Goal: Information Seeking & Learning: Learn about a topic

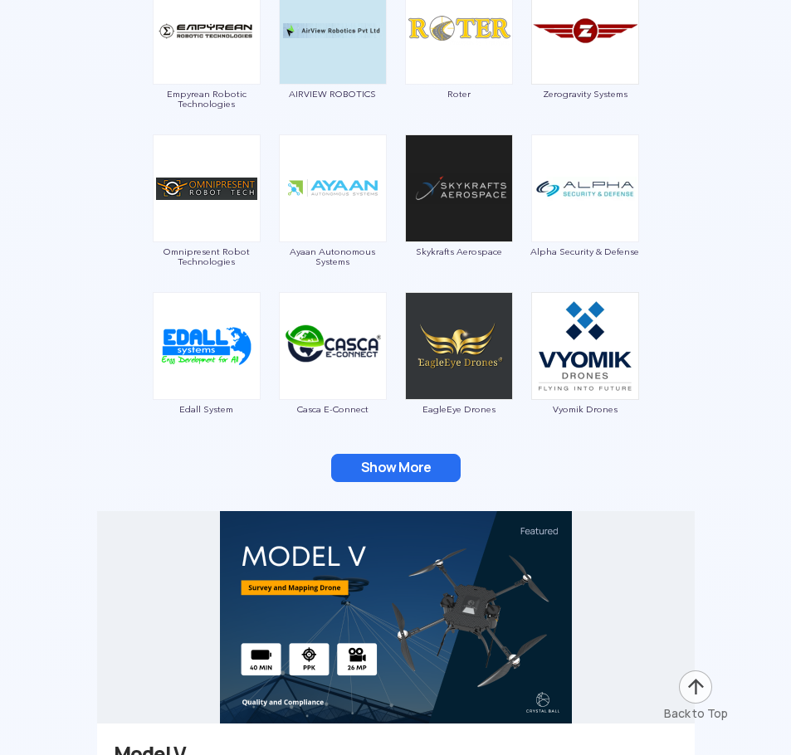
scroll to position [3237, 0]
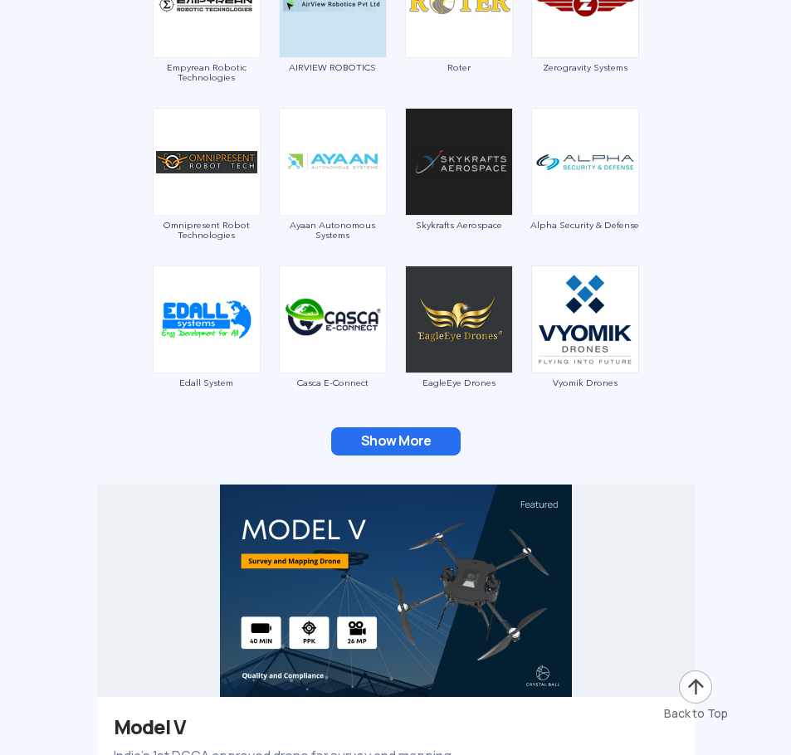
click at [396, 444] on button "Show More" at bounding box center [395, 441] width 129 height 28
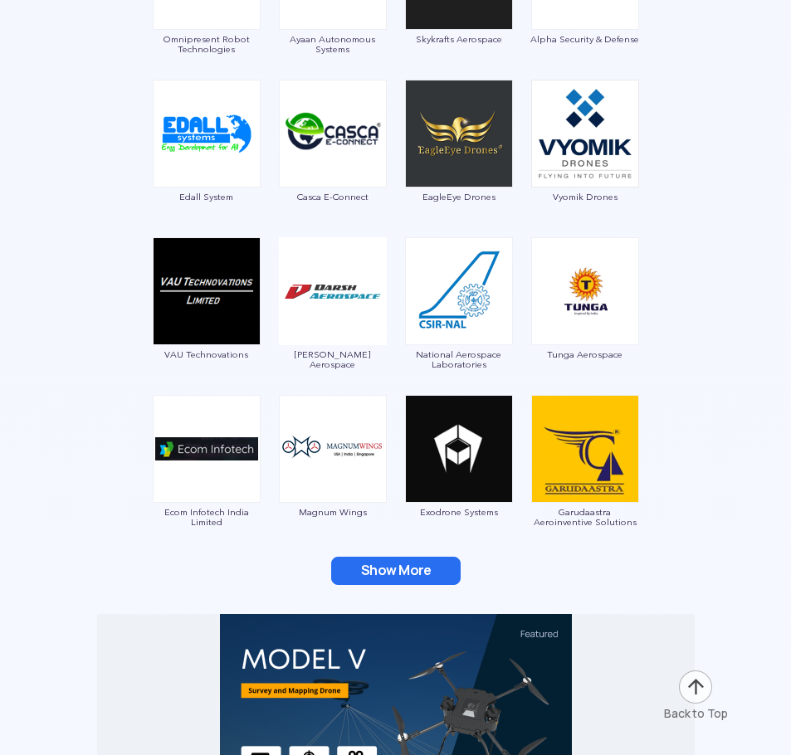
scroll to position [3486, 0]
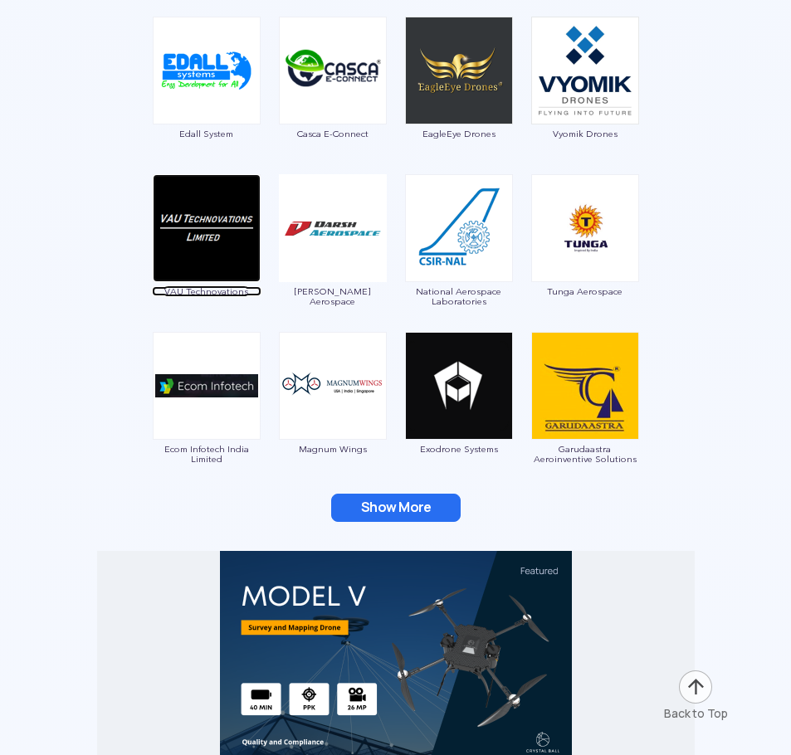
click at [188, 260] on img at bounding box center [207, 228] width 108 height 108
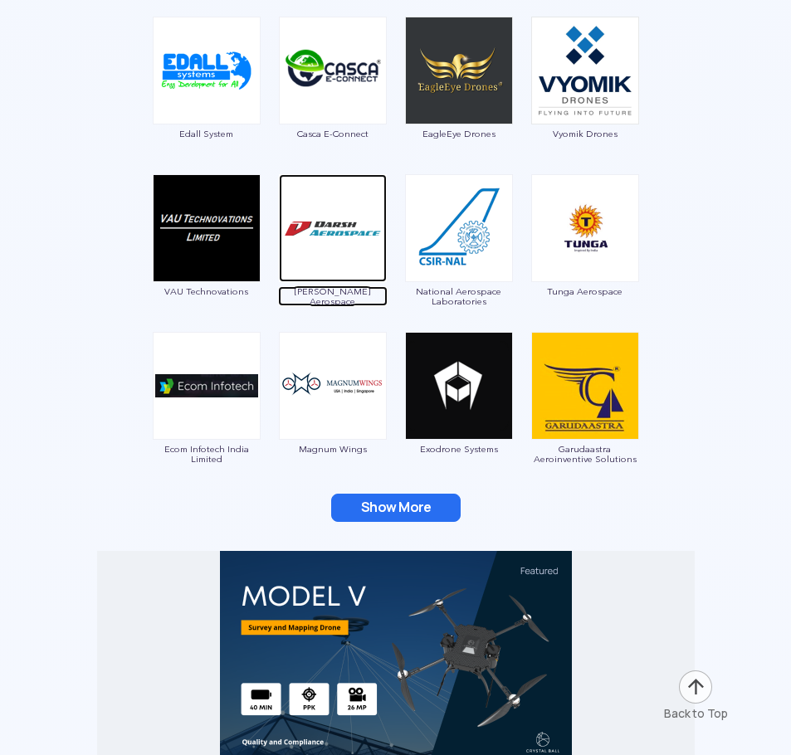
click at [360, 267] on img at bounding box center [333, 228] width 108 height 108
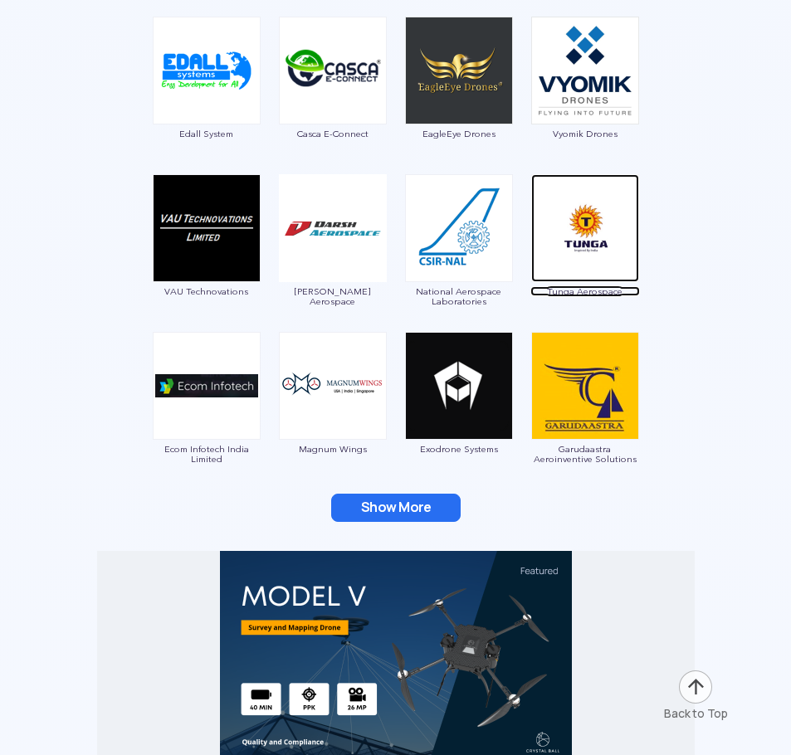
click at [559, 229] on img at bounding box center [585, 228] width 108 height 108
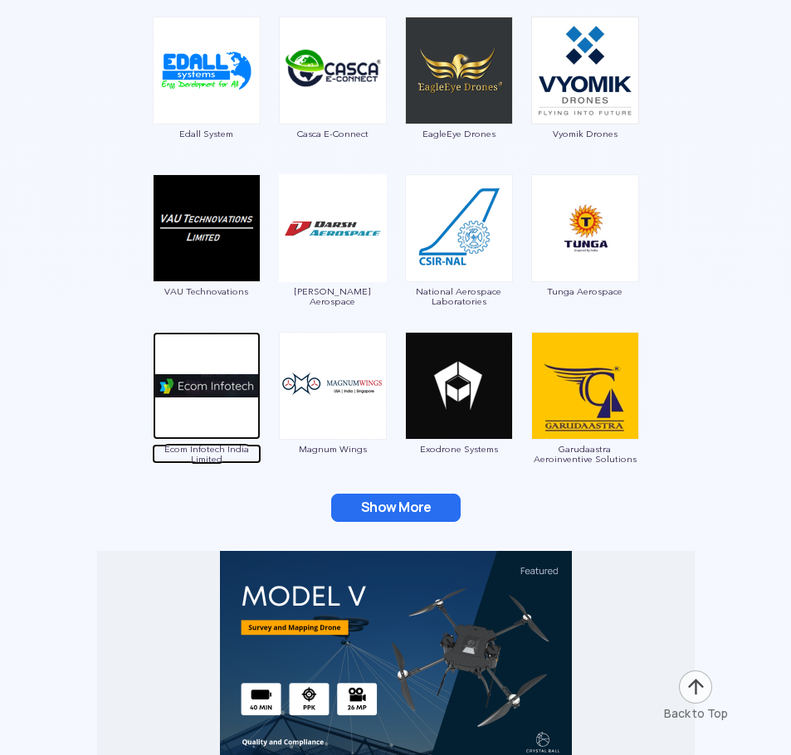
click at [219, 367] on img at bounding box center [207, 386] width 108 height 108
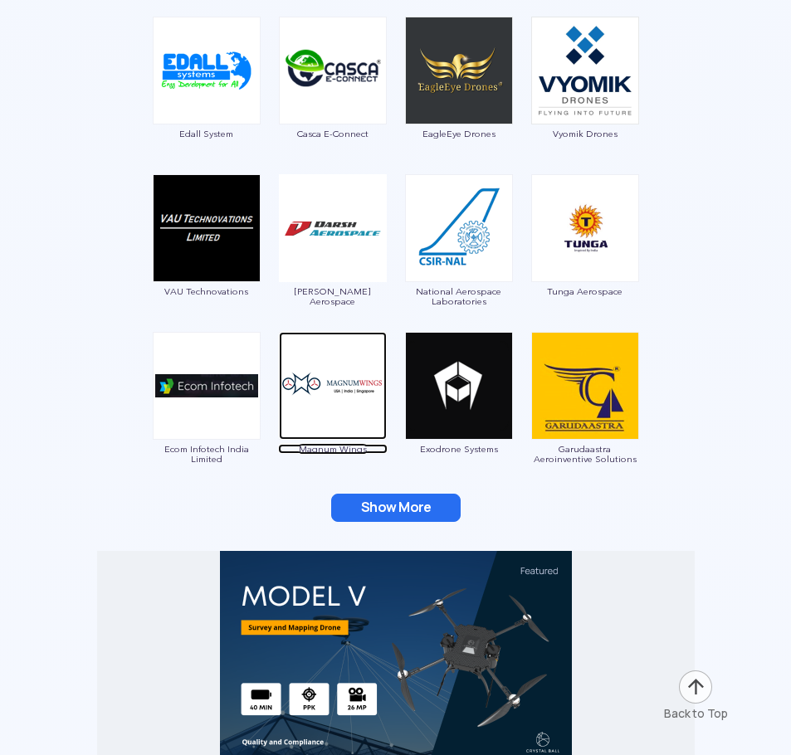
click at [343, 402] on img at bounding box center [333, 386] width 108 height 108
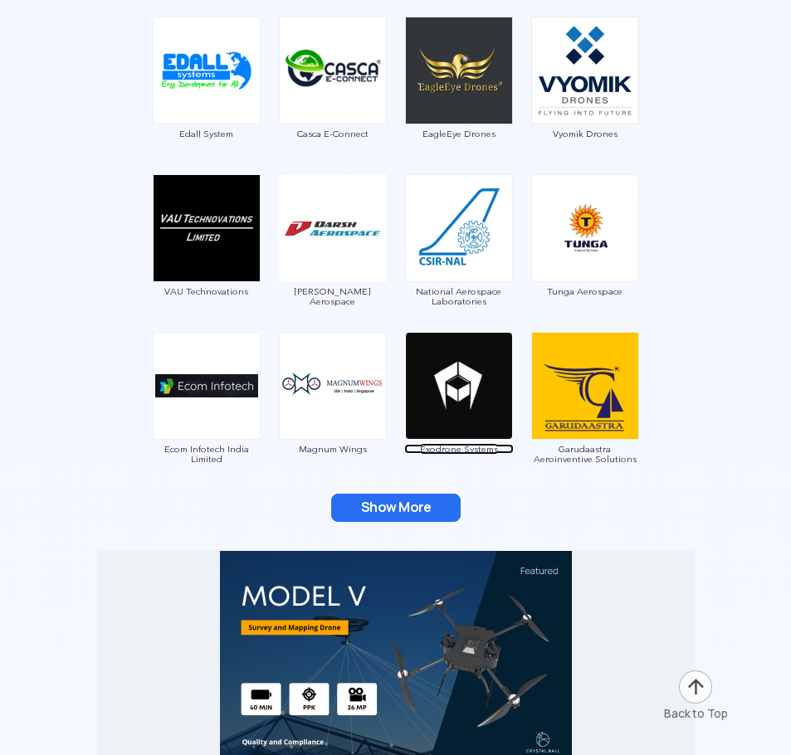
click at [452, 408] on img at bounding box center [459, 386] width 108 height 108
click at [586, 427] on img at bounding box center [585, 386] width 108 height 108
click at [420, 501] on button "Show More" at bounding box center [395, 508] width 129 height 28
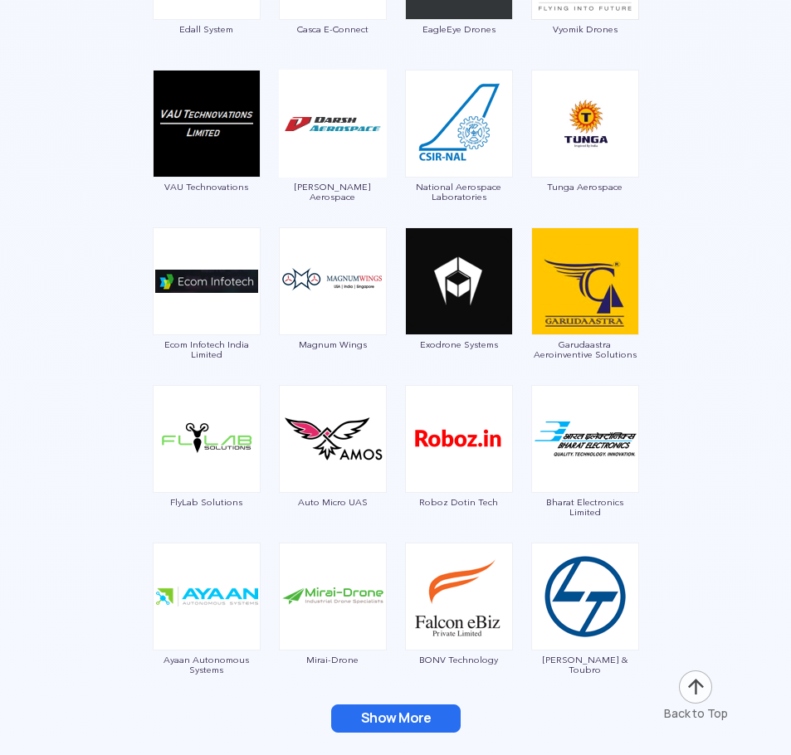
scroll to position [3735, 0]
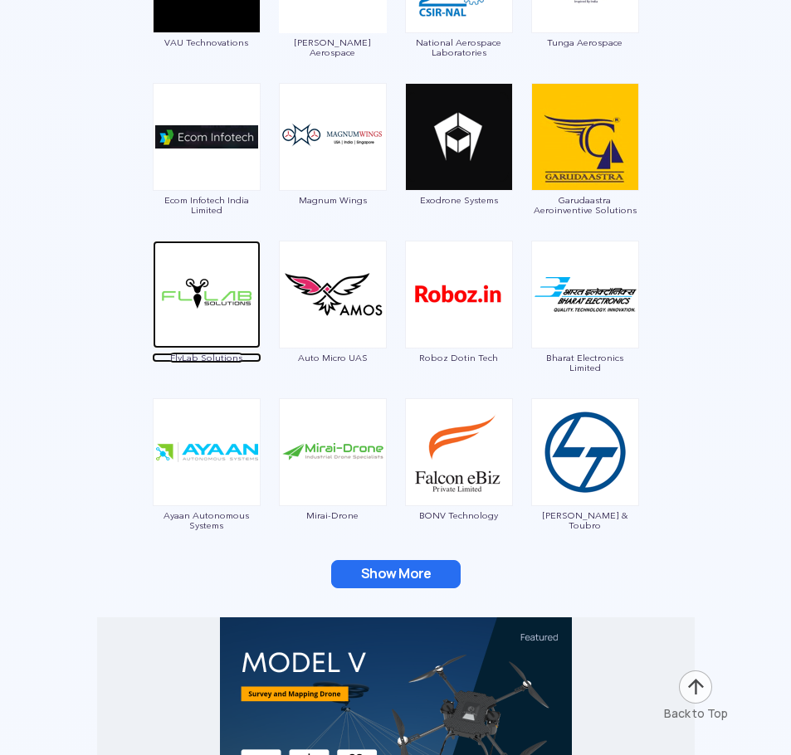
click at [222, 299] on img at bounding box center [207, 295] width 108 height 108
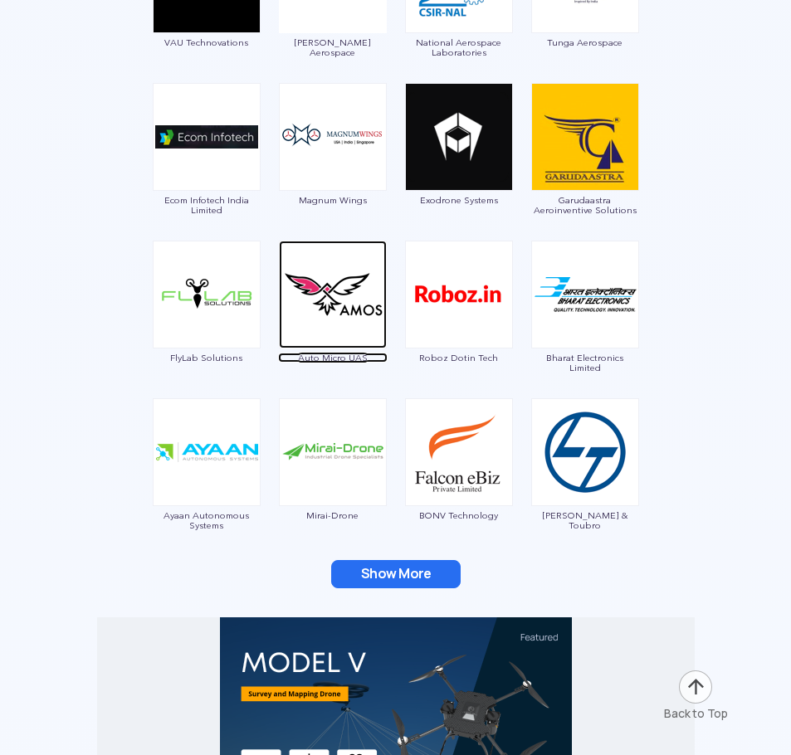
click at [374, 323] on img at bounding box center [333, 295] width 108 height 108
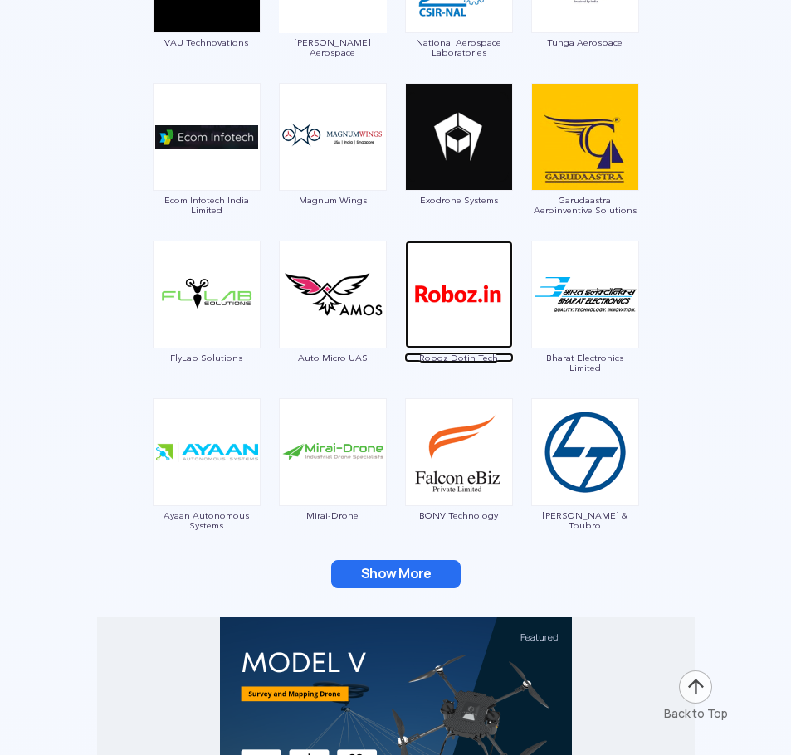
click at [464, 317] on img at bounding box center [459, 295] width 108 height 108
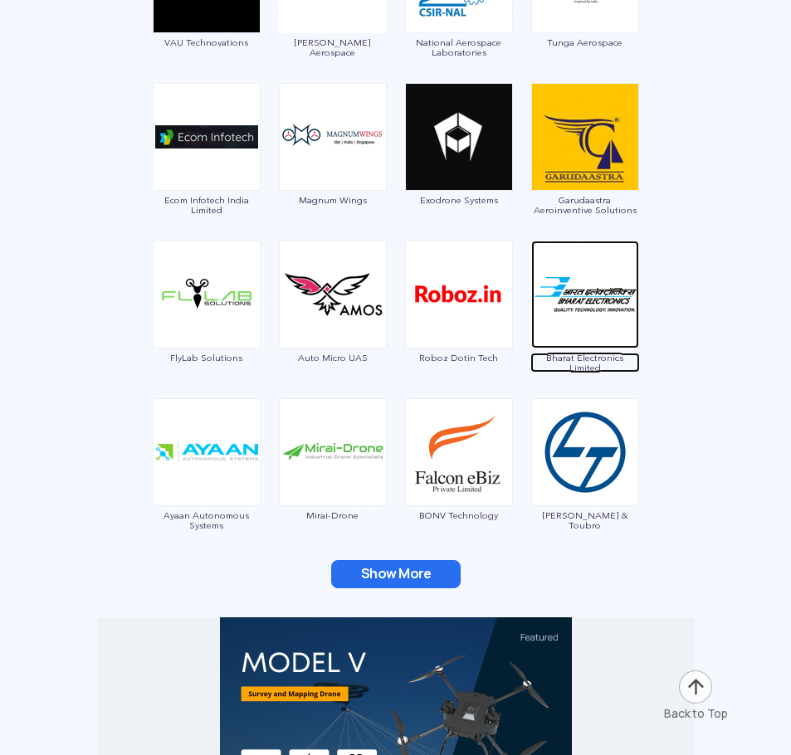
click at [559, 276] on img at bounding box center [585, 295] width 108 height 108
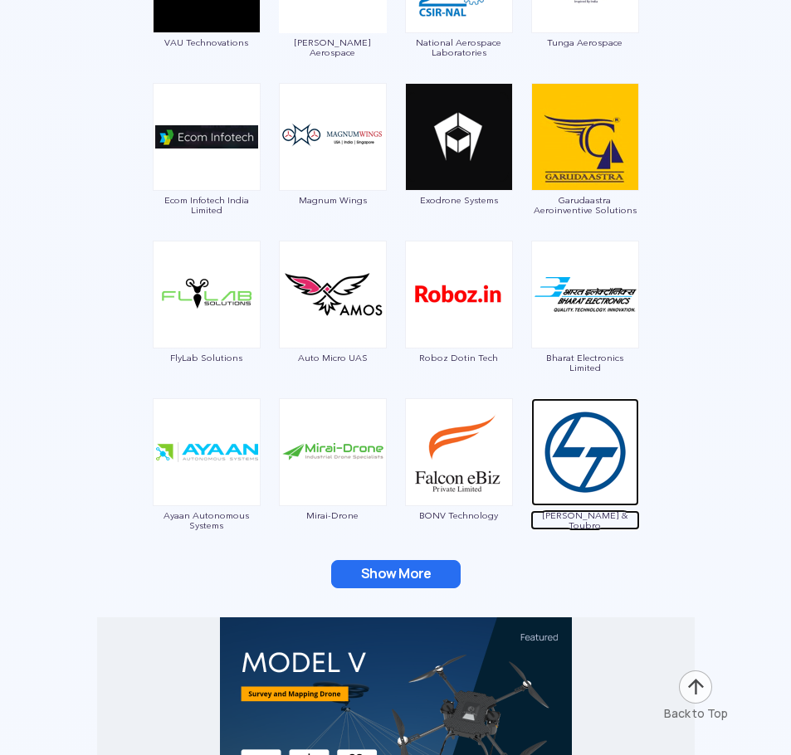
click at [607, 480] on img at bounding box center [585, 452] width 108 height 108
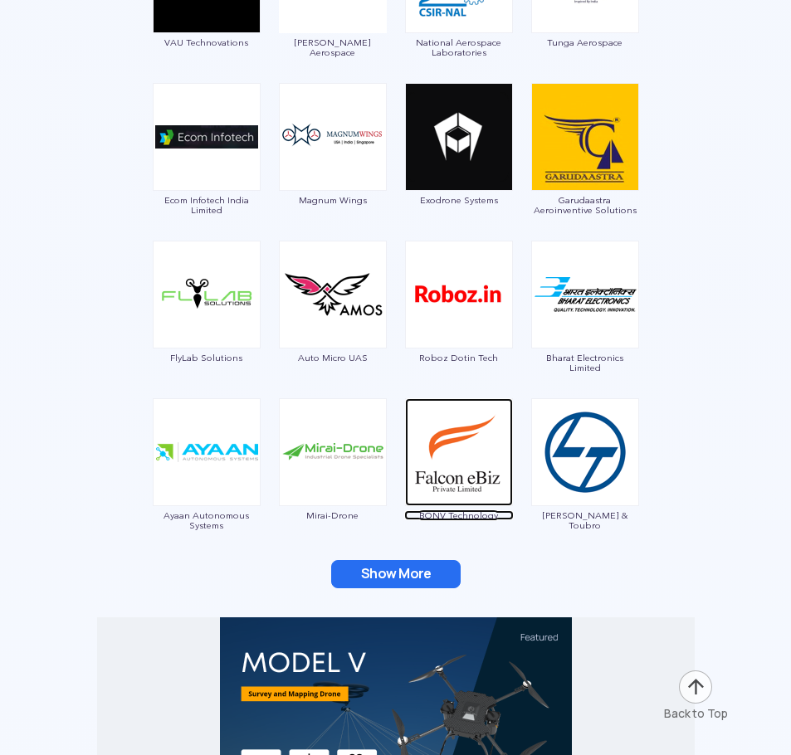
click at [460, 479] on img at bounding box center [459, 452] width 108 height 108
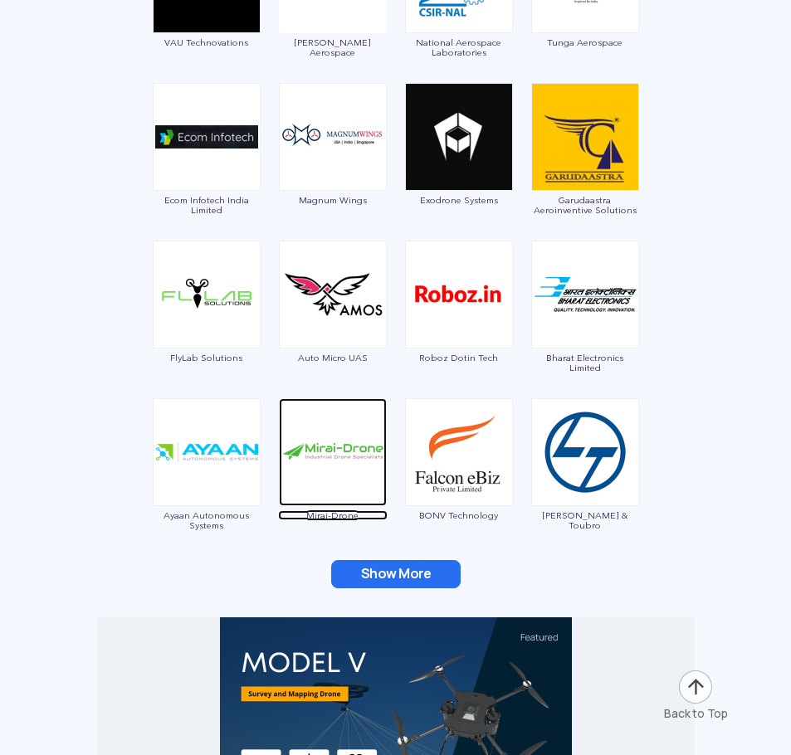
click at [315, 412] on img at bounding box center [333, 452] width 108 height 108
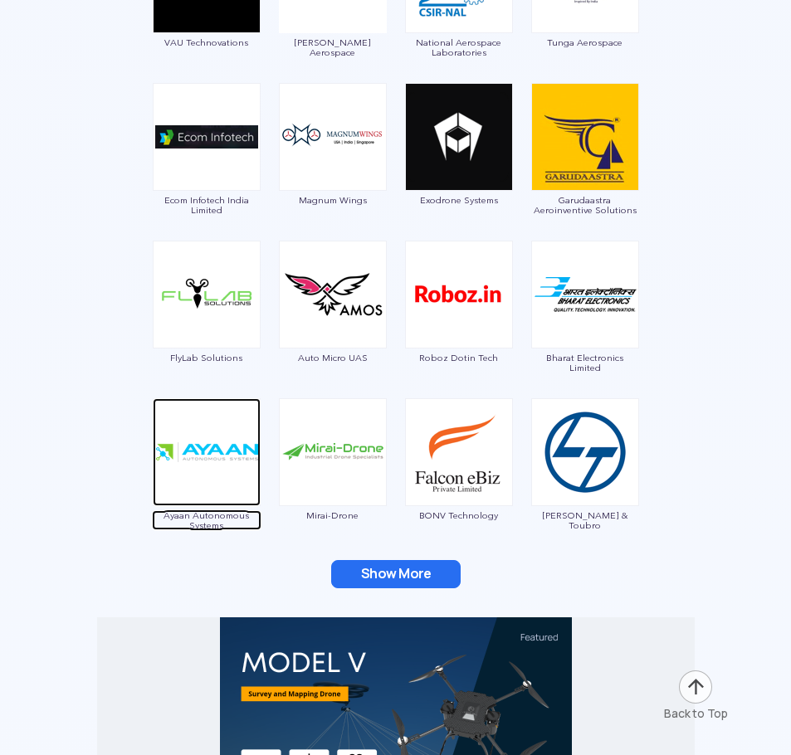
click at [217, 496] on img at bounding box center [207, 452] width 108 height 108
click at [362, 575] on button "Show More" at bounding box center [395, 574] width 129 height 28
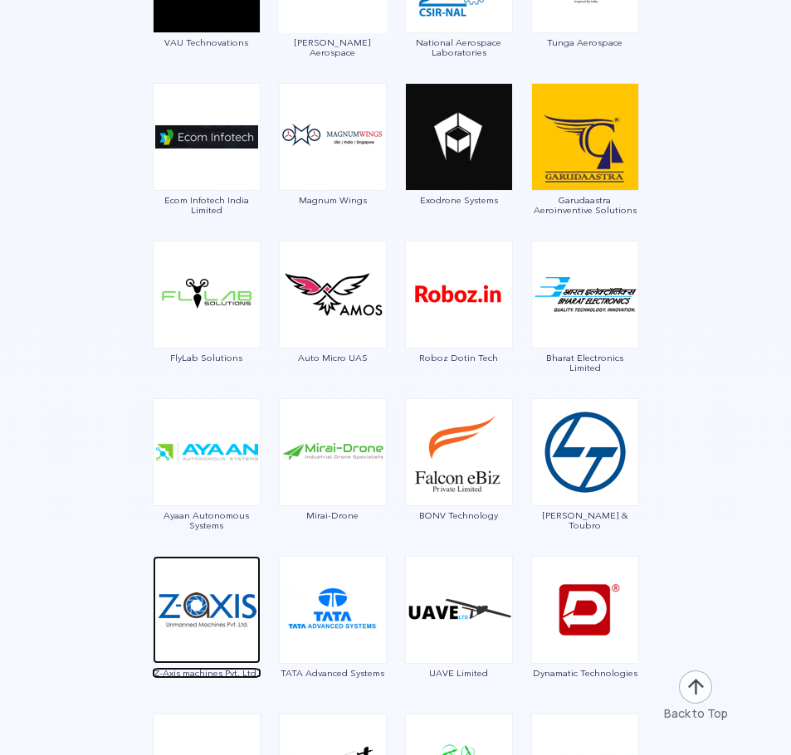
click at [224, 618] on img at bounding box center [207, 610] width 108 height 108
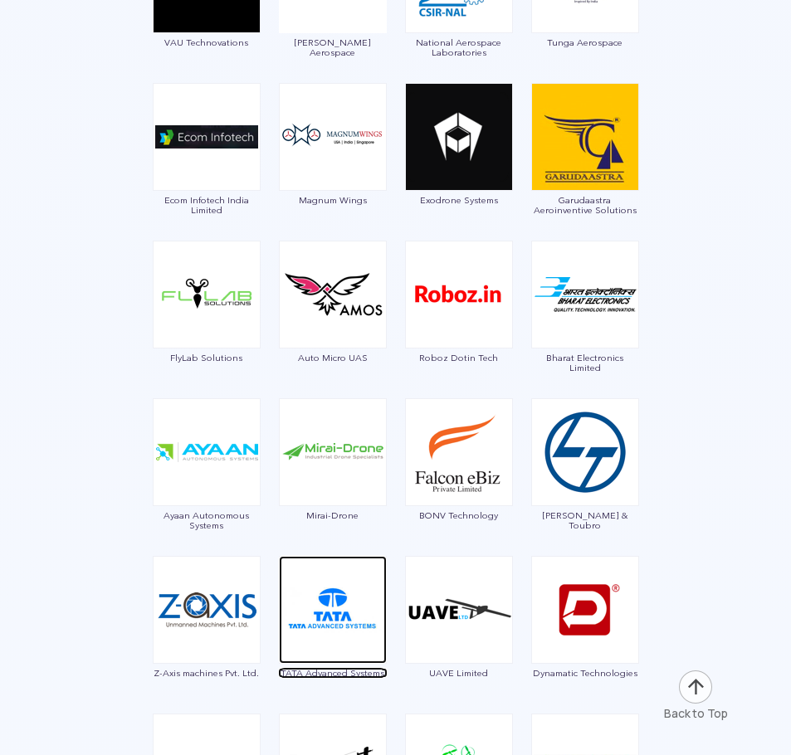
click at [320, 613] on img at bounding box center [333, 610] width 108 height 108
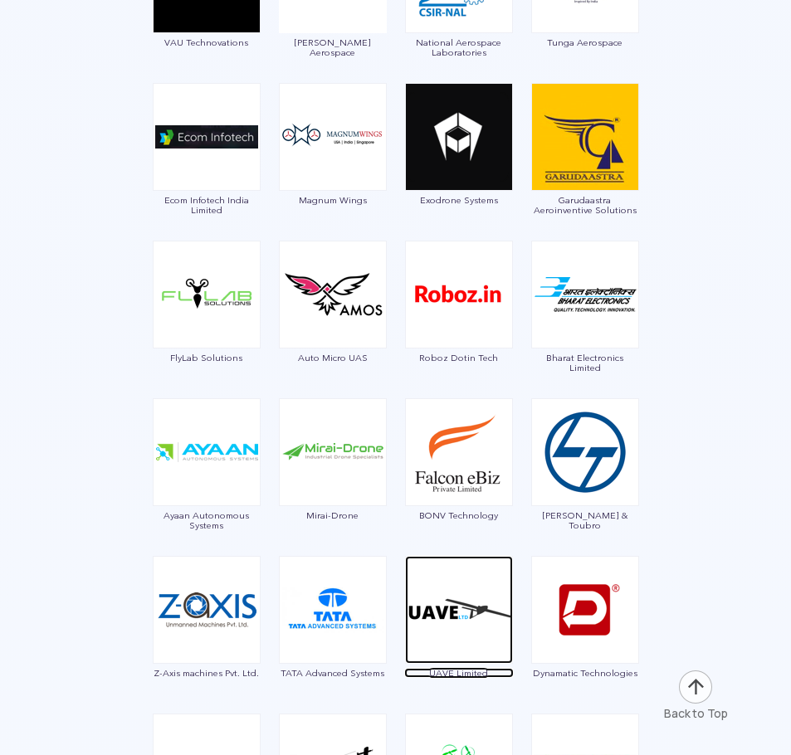
click at [484, 627] on img at bounding box center [459, 610] width 108 height 108
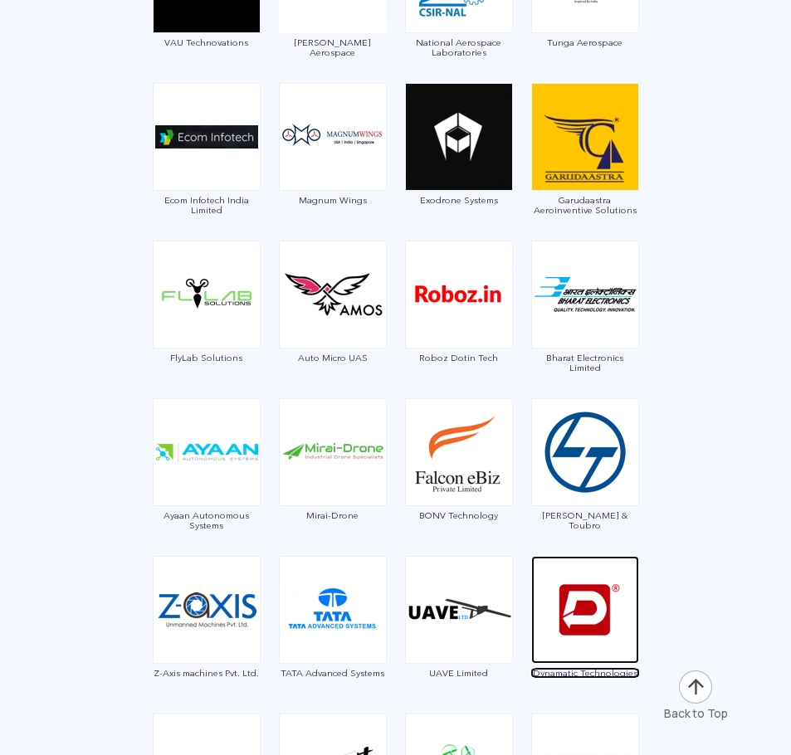
click at [588, 595] on img at bounding box center [585, 610] width 108 height 108
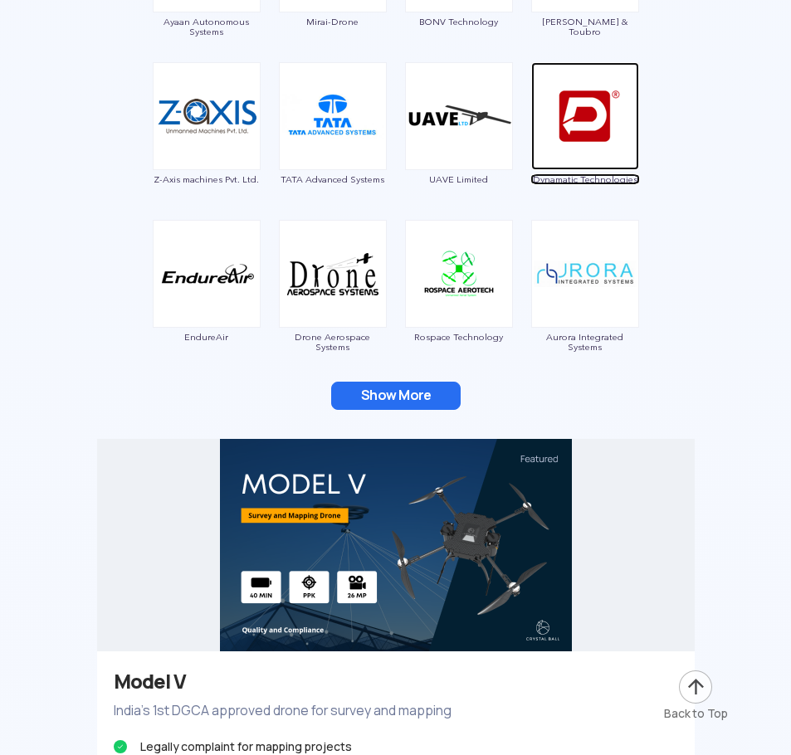
scroll to position [4233, 0]
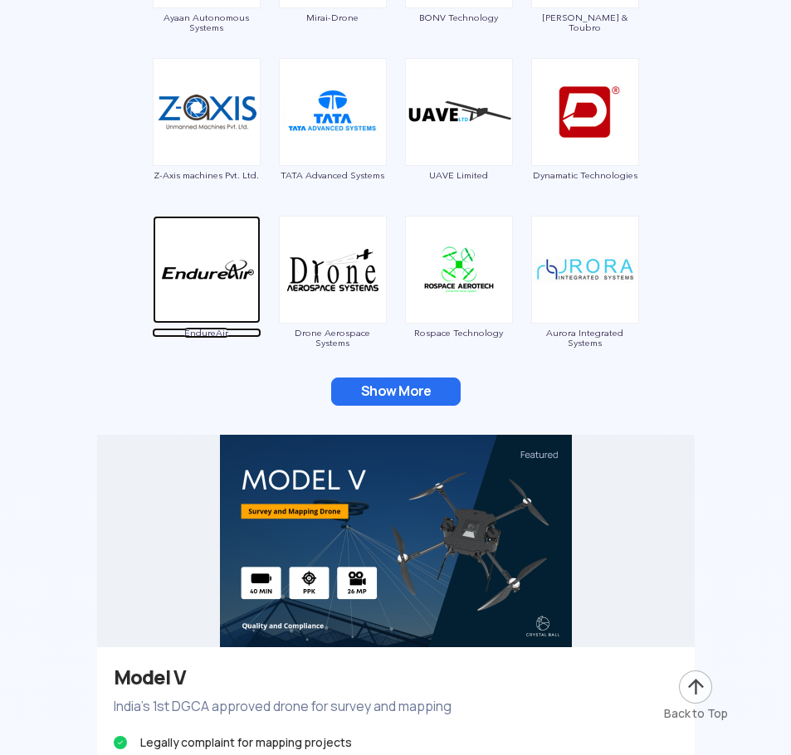
click at [180, 297] on img at bounding box center [207, 270] width 108 height 108
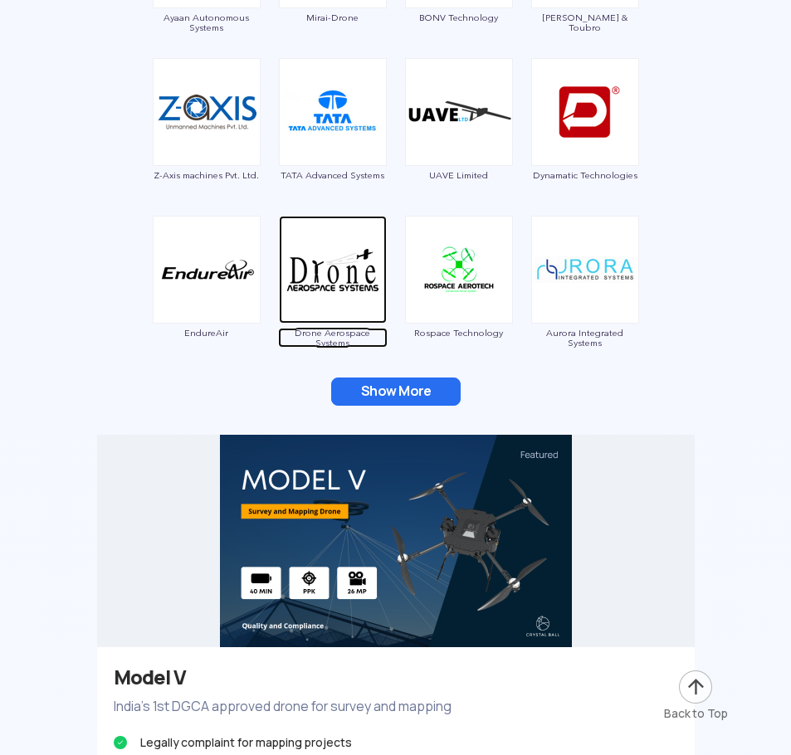
click at [340, 296] on img at bounding box center [333, 270] width 108 height 108
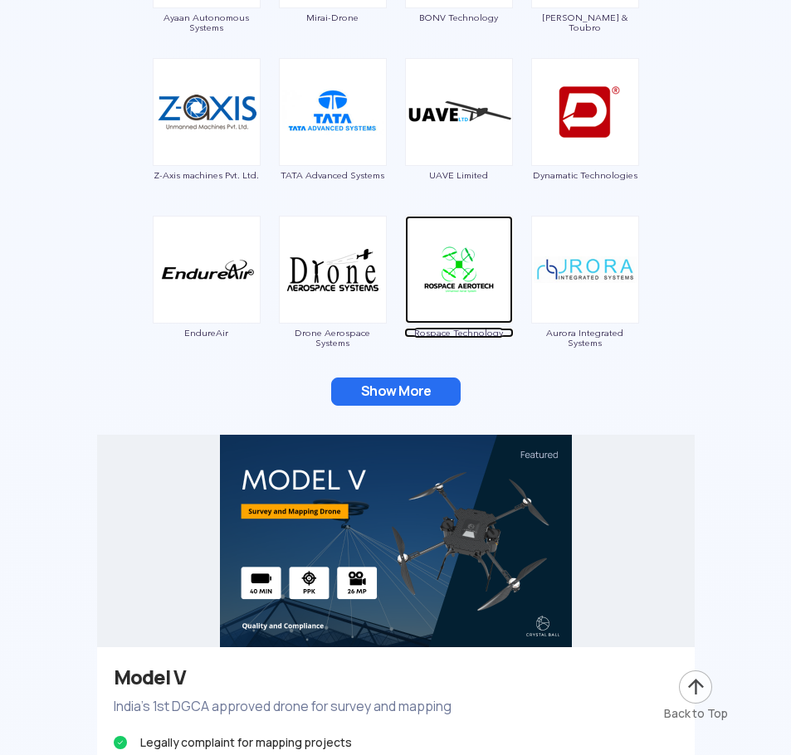
click at [481, 289] on img at bounding box center [459, 270] width 108 height 108
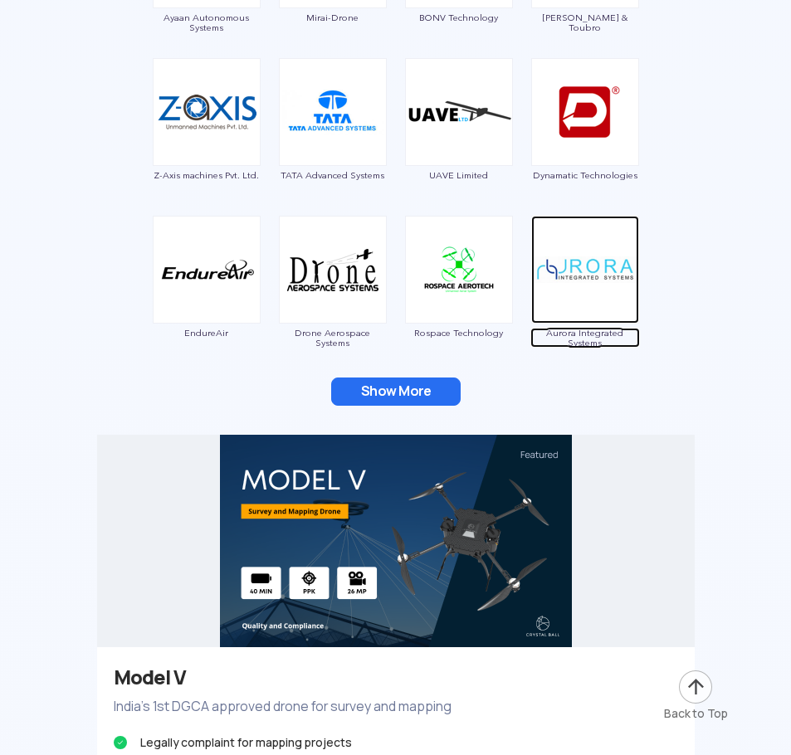
click at [565, 294] on img at bounding box center [585, 270] width 108 height 108
click at [385, 385] on button "Show More" at bounding box center [395, 392] width 129 height 28
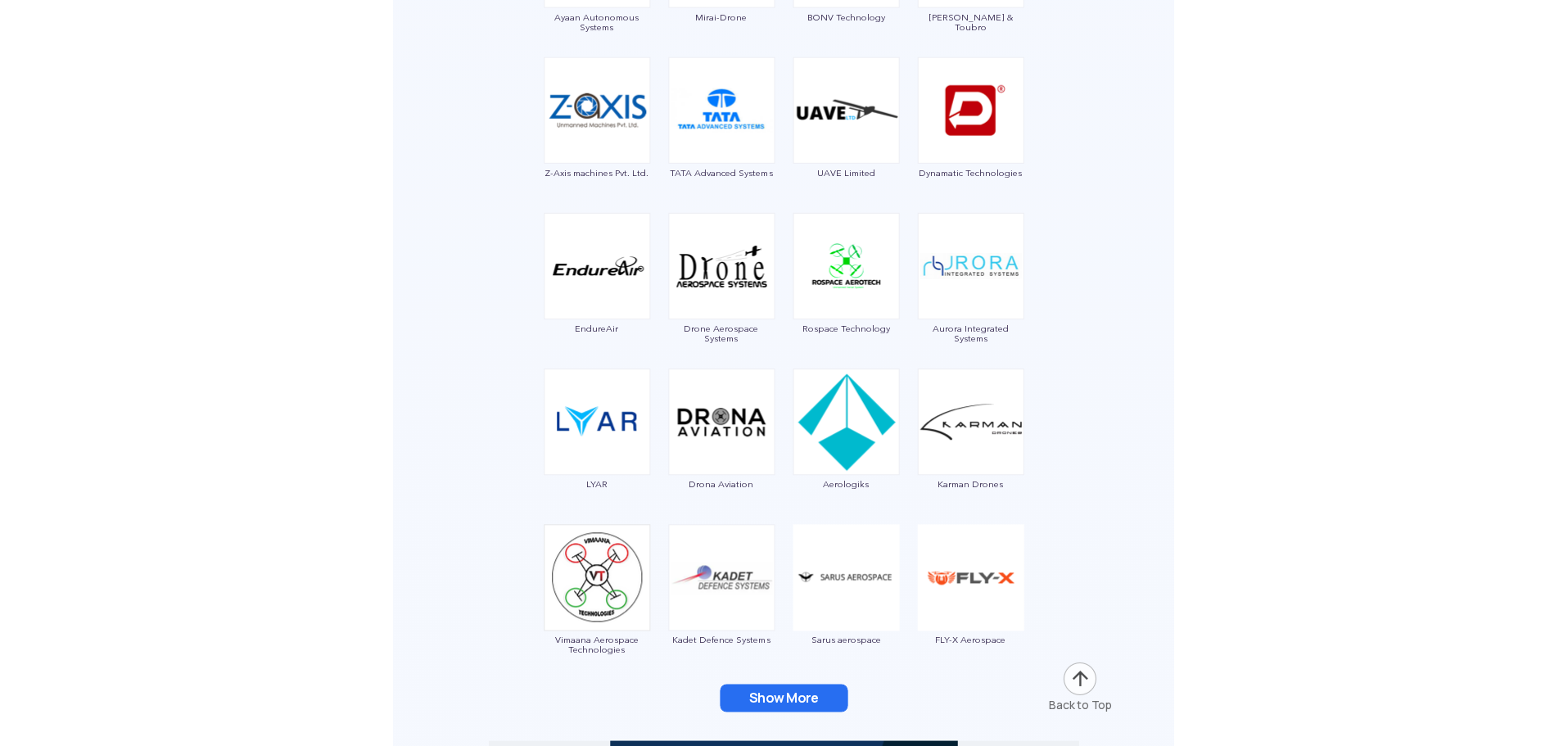
scroll to position [4259, 0]
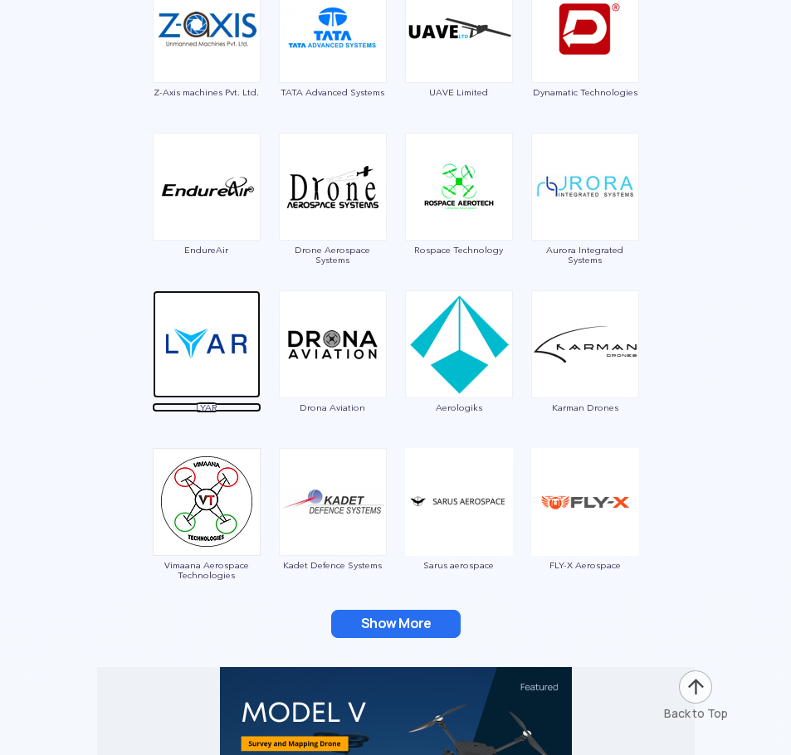
click at [212, 354] on img at bounding box center [207, 345] width 108 height 108
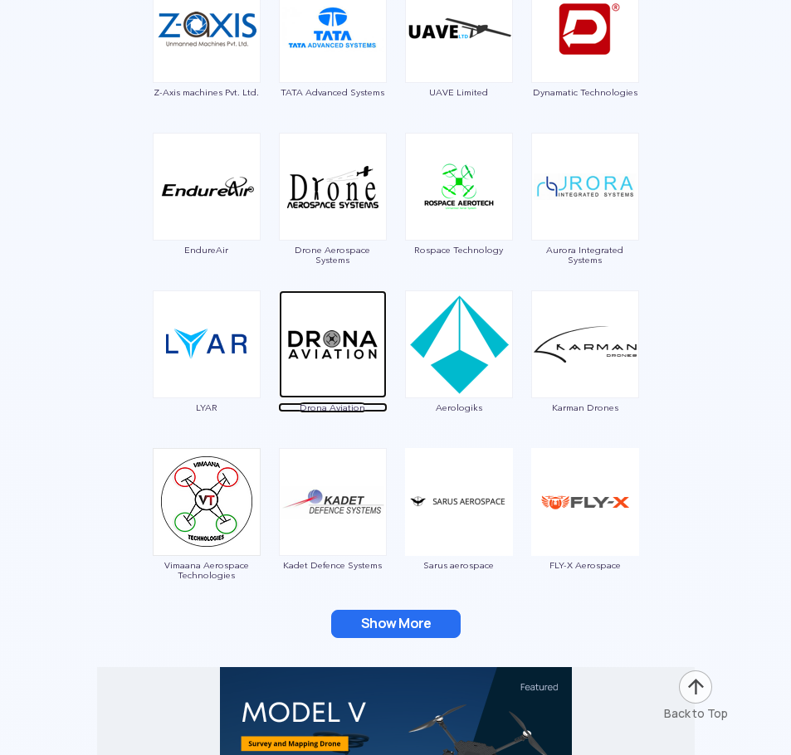
click at [327, 360] on img at bounding box center [333, 345] width 108 height 108
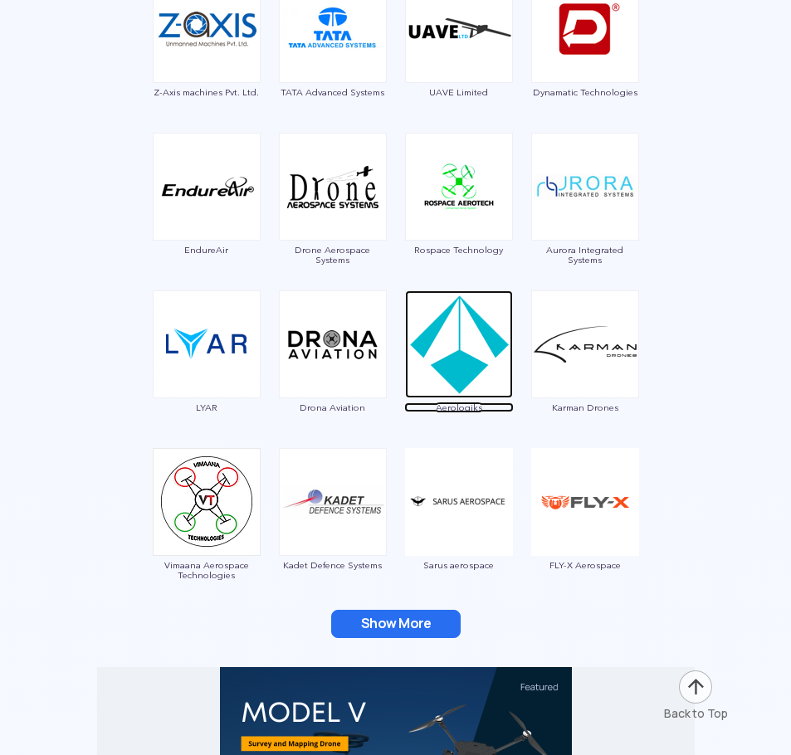
click at [427, 372] on img at bounding box center [459, 345] width 108 height 108
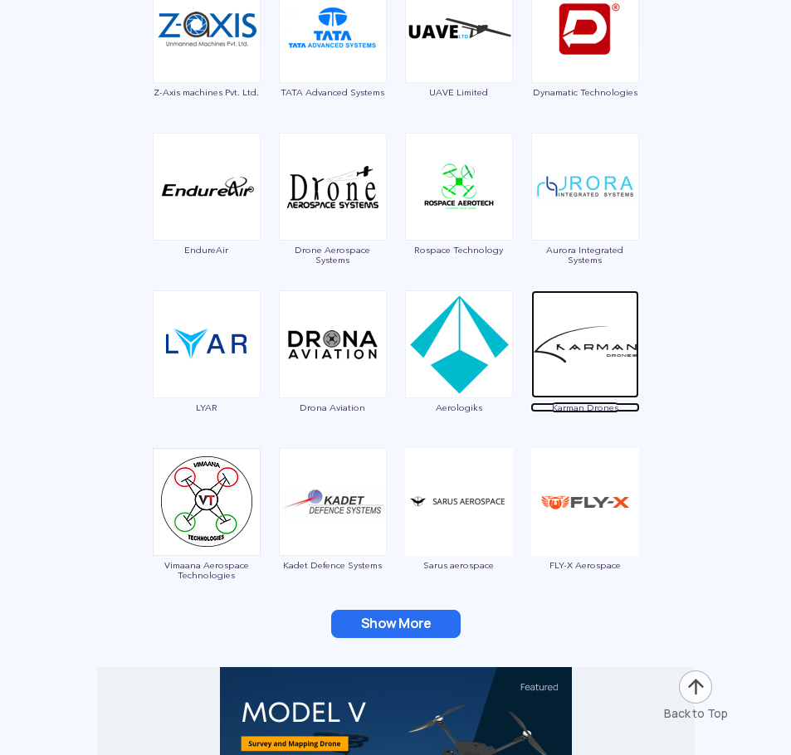
click at [566, 360] on img at bounding box center [585, 345] width 108 height 108
click at [221, 531] on img at bounding box center [207, 502] width 108 height 108
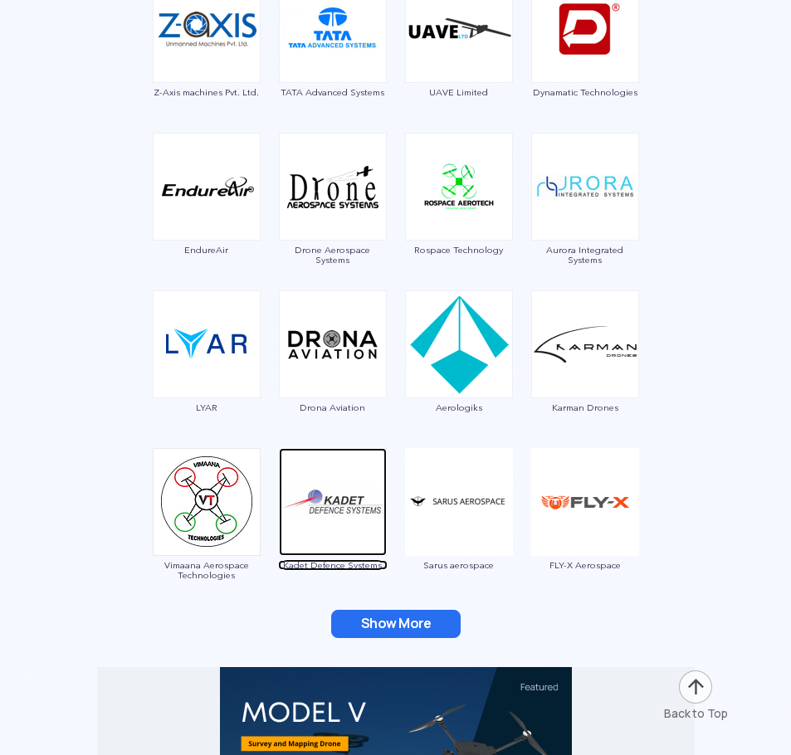
click at [339, 520] on img at bounding box center [333, 502] width 108 height 108
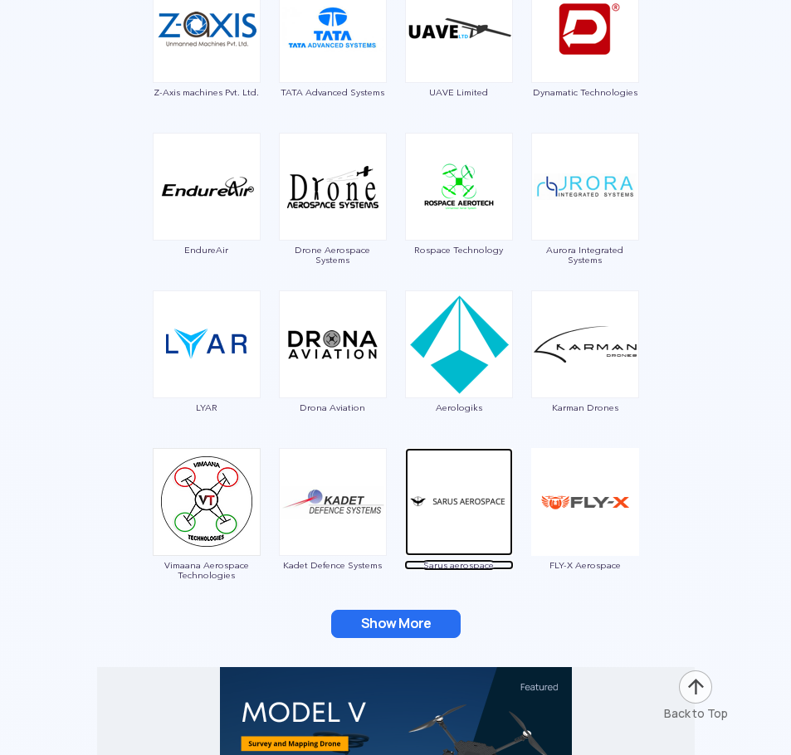
click at [483, 501] on img at bounding box center [459, 502] width 108 height 108
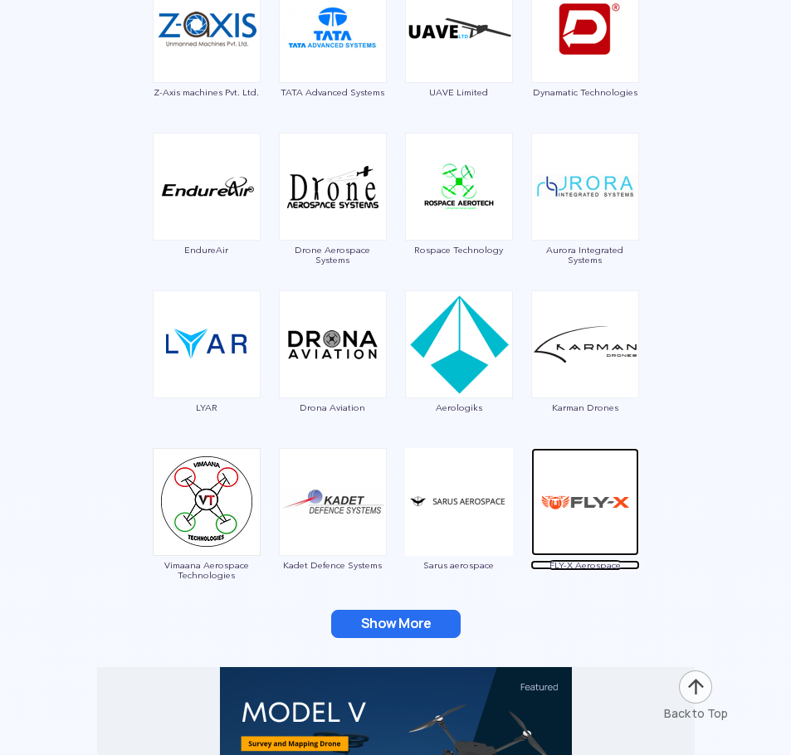
click at [566, 535] on img at bounding box center [585, 502] width 108 height 108
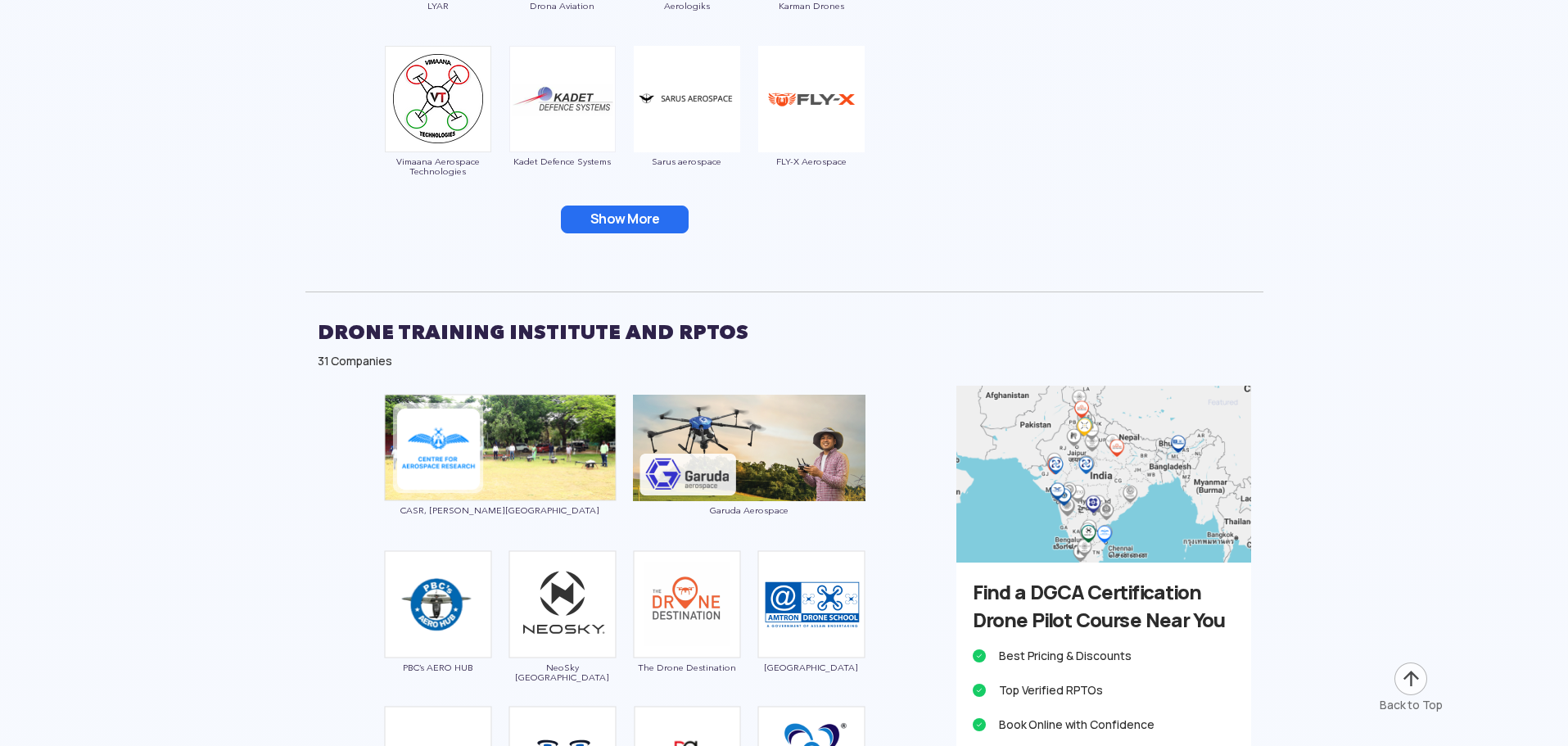
click at [576, 212] on button "Show More" at bounding box center [624, 219] width 127 height 28
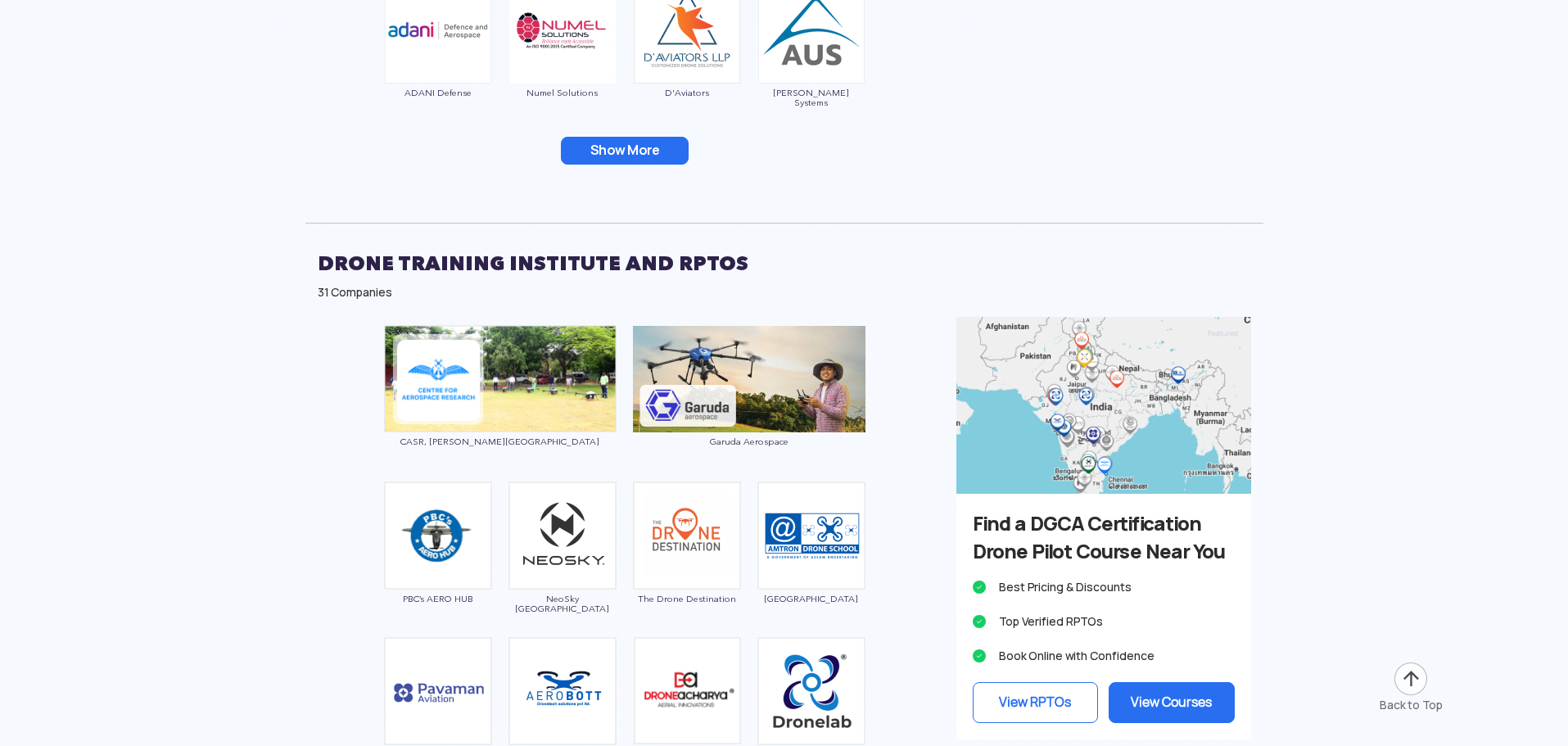
scroll to position [4588, 0]
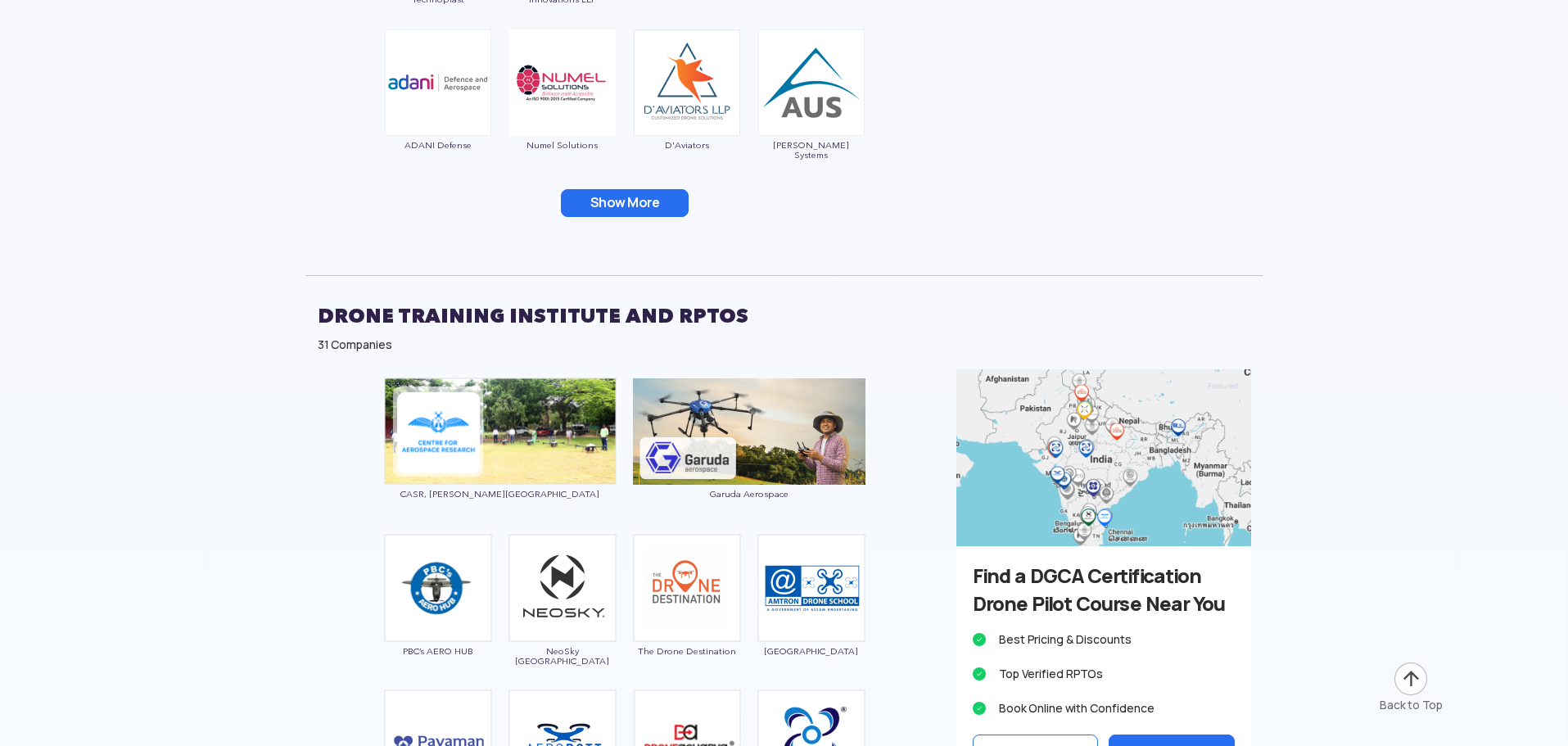
click at [624, 204] on button "Show More" at bounding box center [624, 203] width 127 height 28
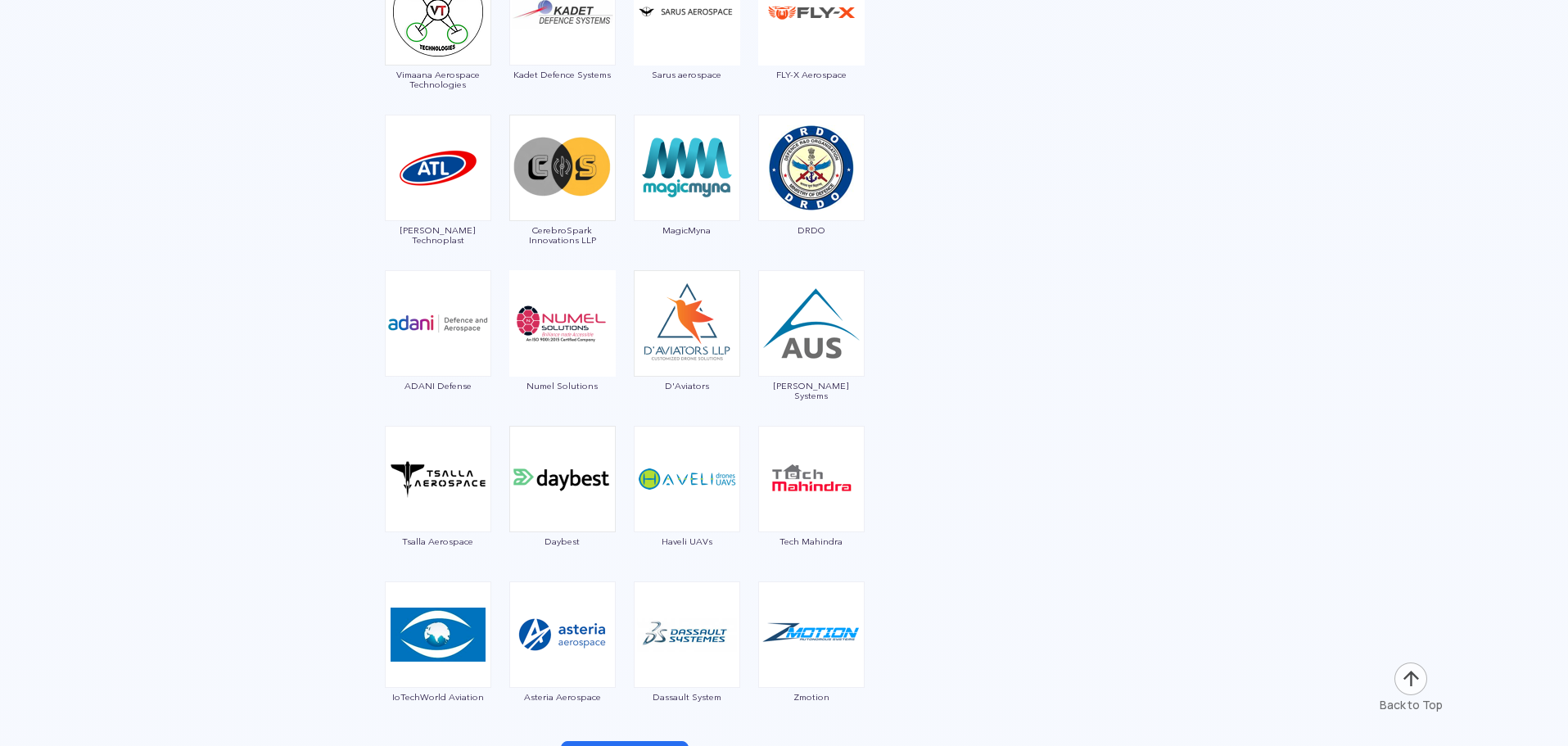
scroll to position [4177, 0]
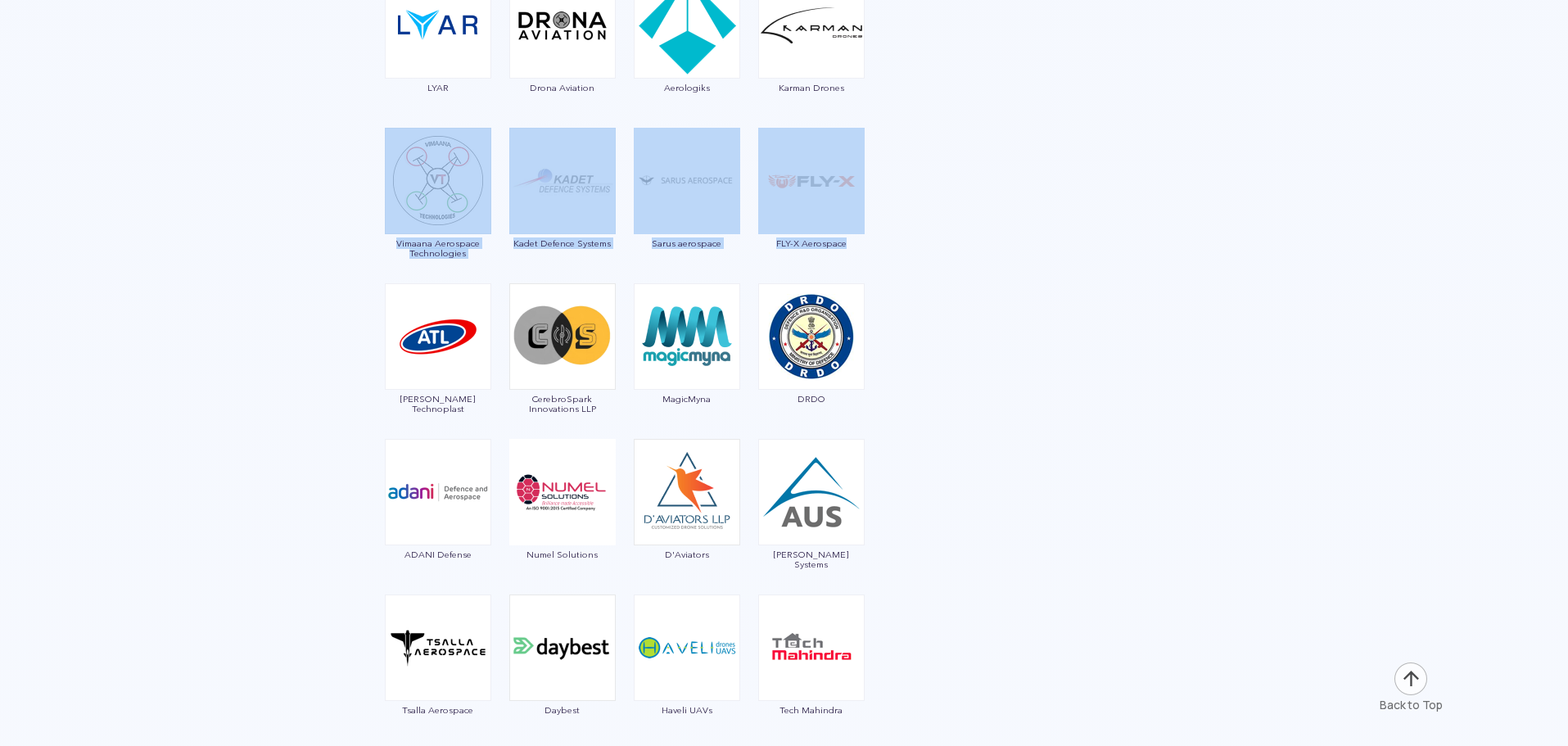
drag, startPoint x: 326, startPoint y: 263, endPoint x: 779, endPoint y: 268, distance: 453.0
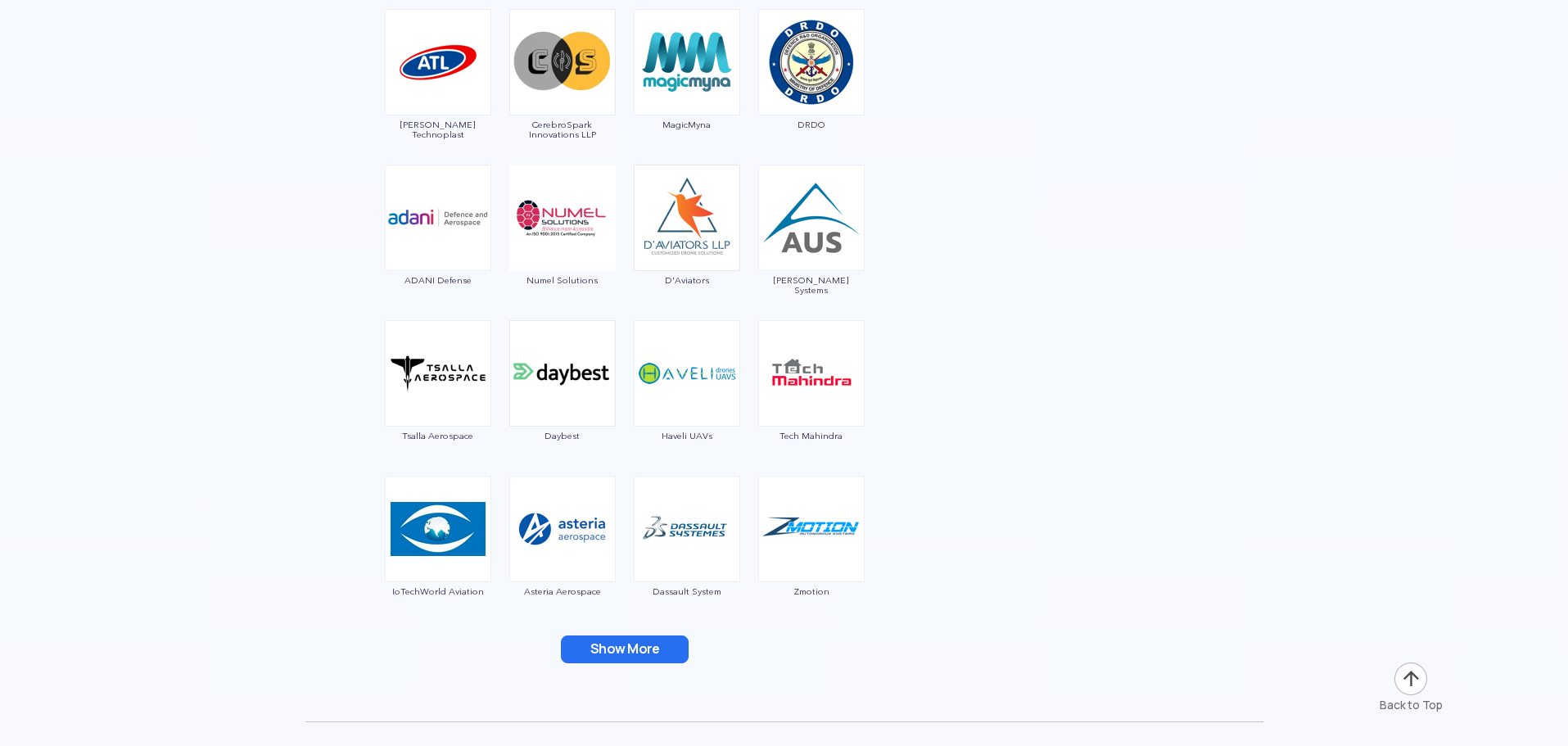
scroll to position [4424, 0]
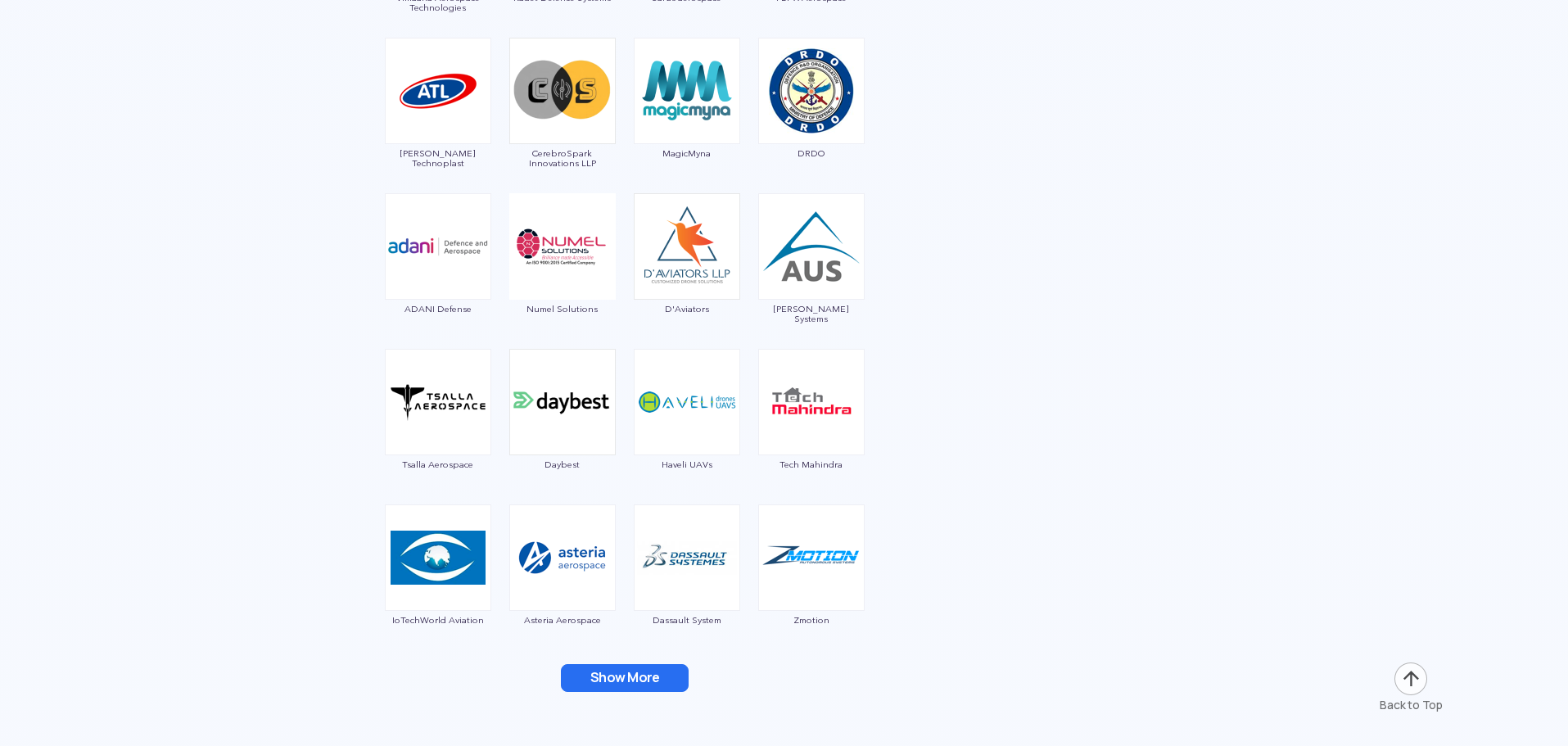
click at [623, 689] on button "Show More" at bounding box center [624, 678] width 127 height 28
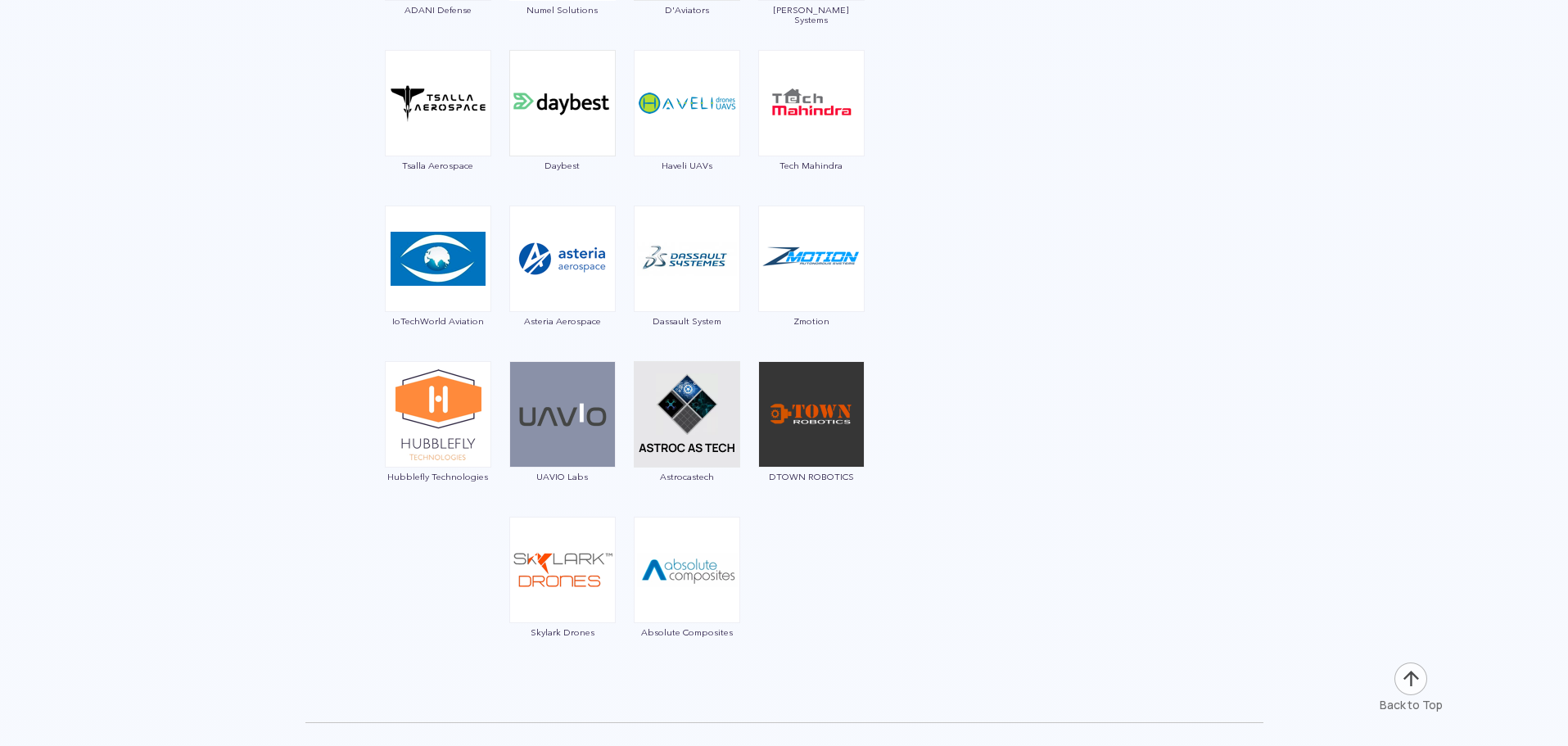
scroll to position [4751, 0]
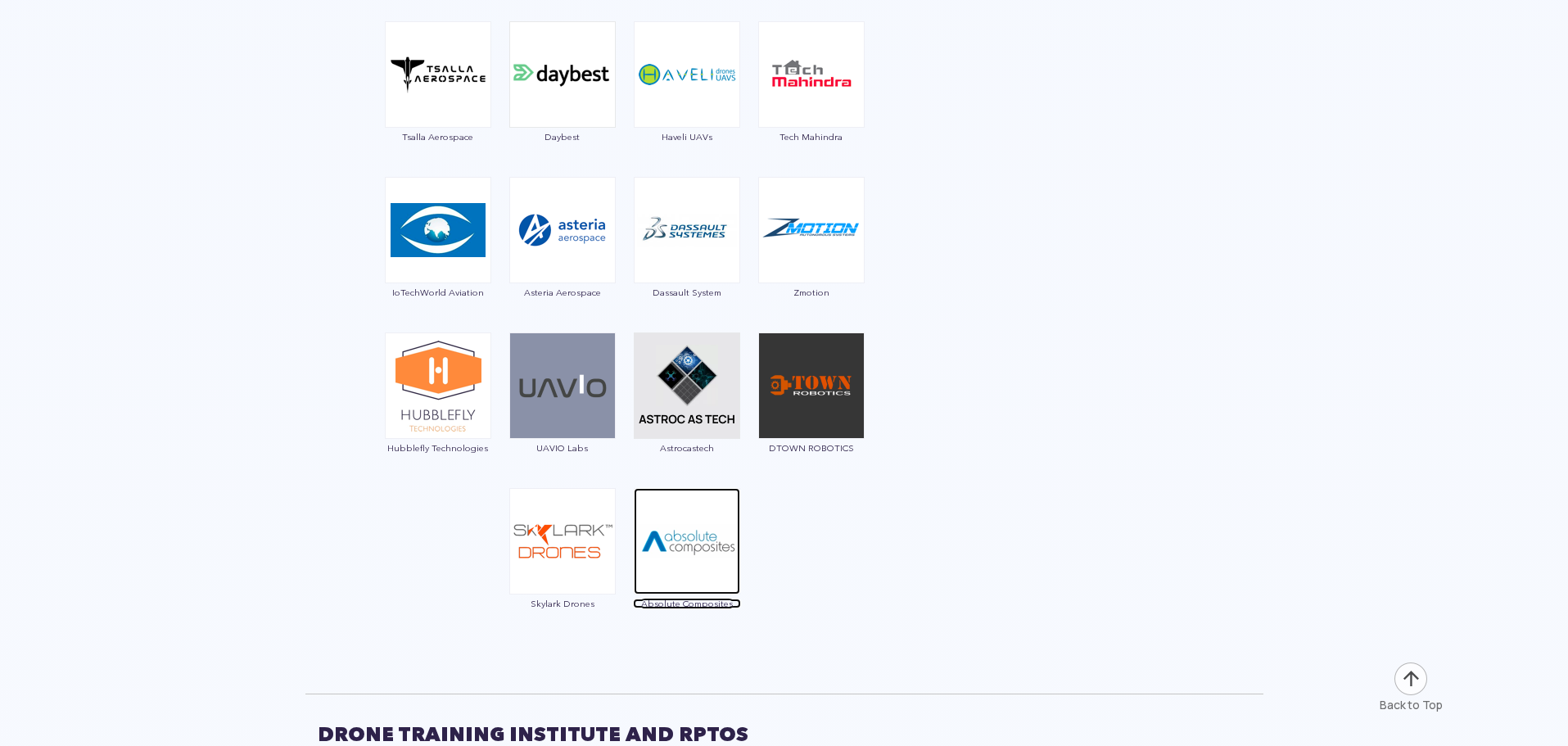
click at [686, 586] on img at bounding box center [686, 542] width 107 height 107
click at [593, 528] on img at bounding box center [562, 542] width 107 height 107
click at [779, 409] on img at bounding box center [812, 386] width 107 height 107
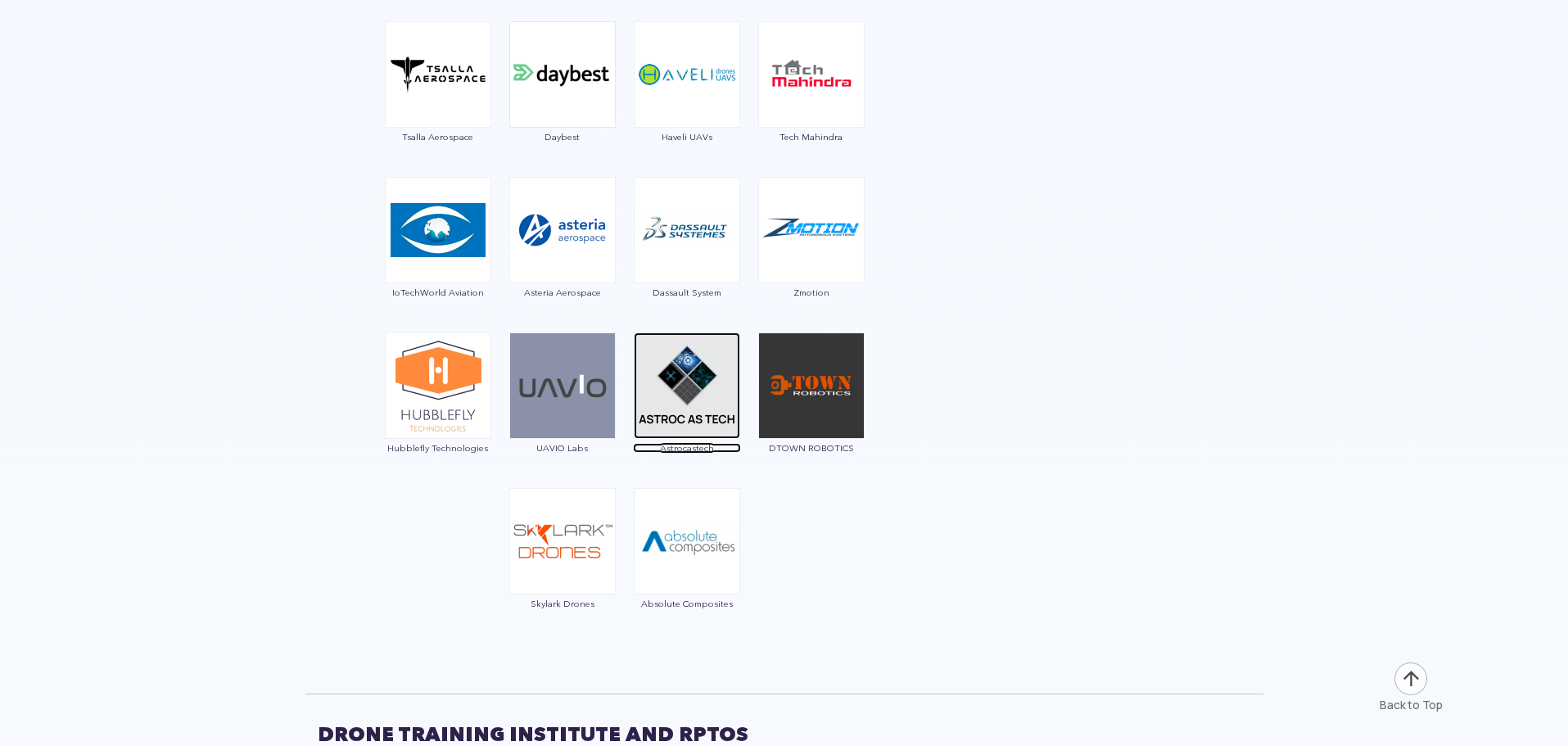
click at [677, 387] on img at bounding box center [686, 386] width 107 height 107
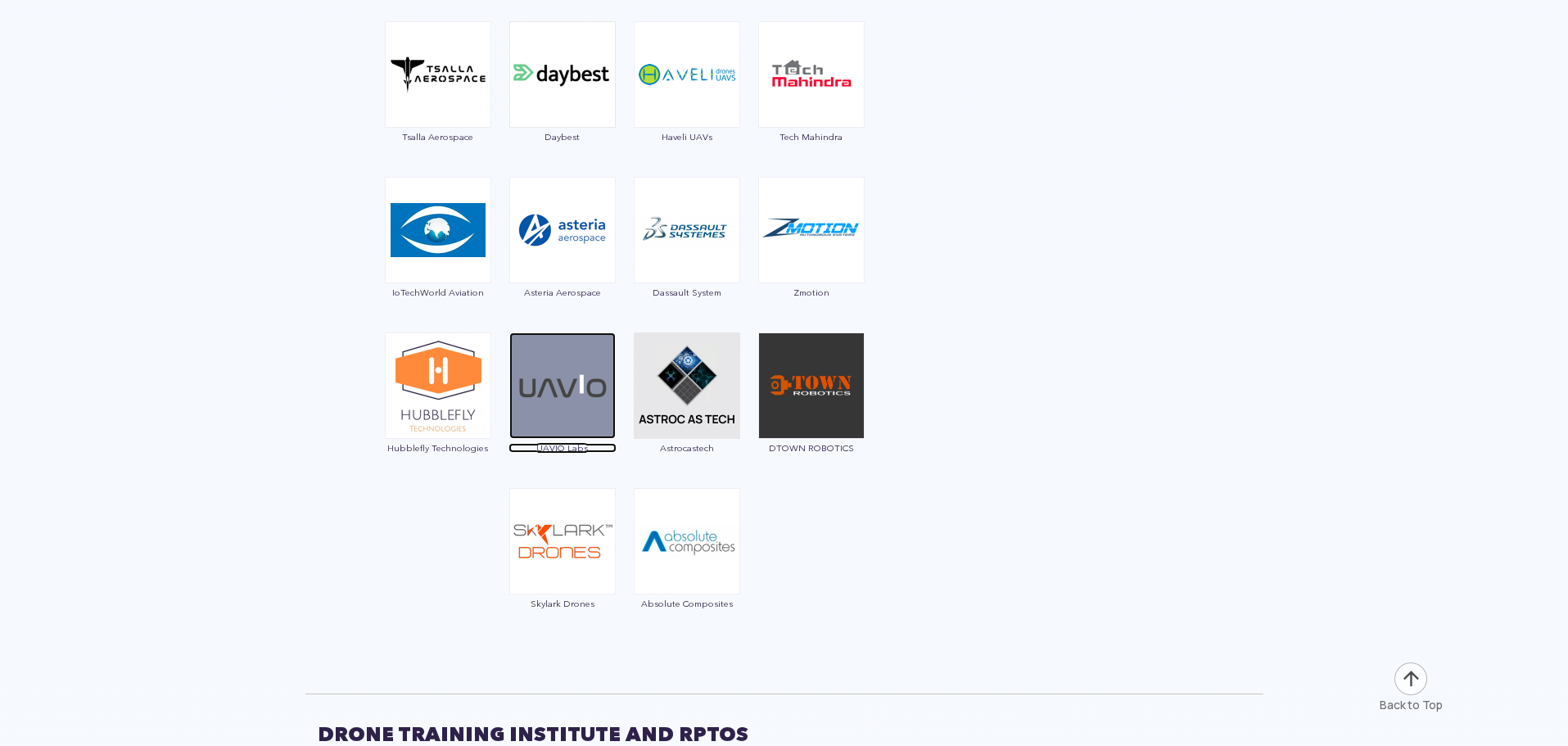
click at [574, 404] on img at bounding box center [562, 386] width 107 height 107
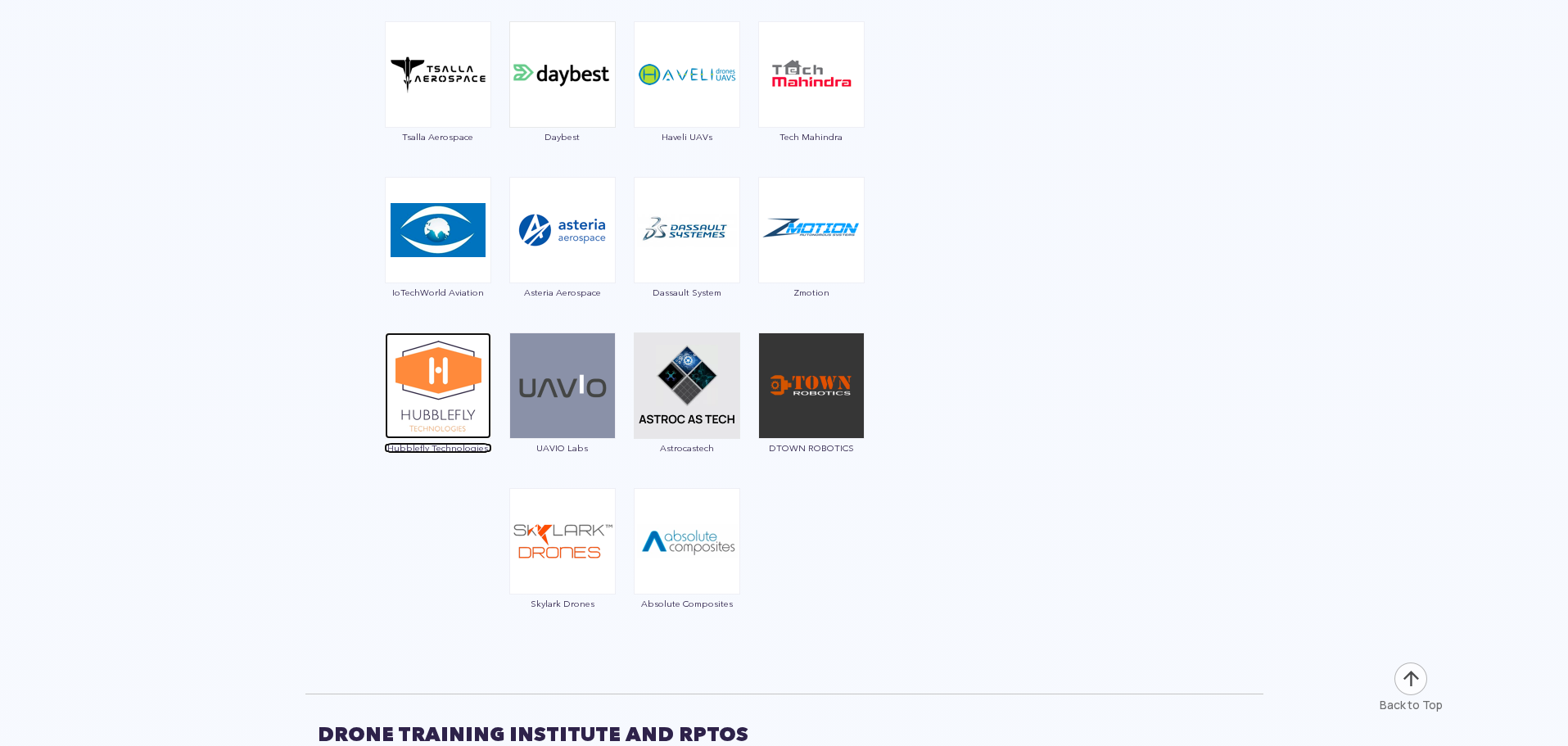
click at [398, 349] on img at bounding box center [438, 386] width 107 height 107
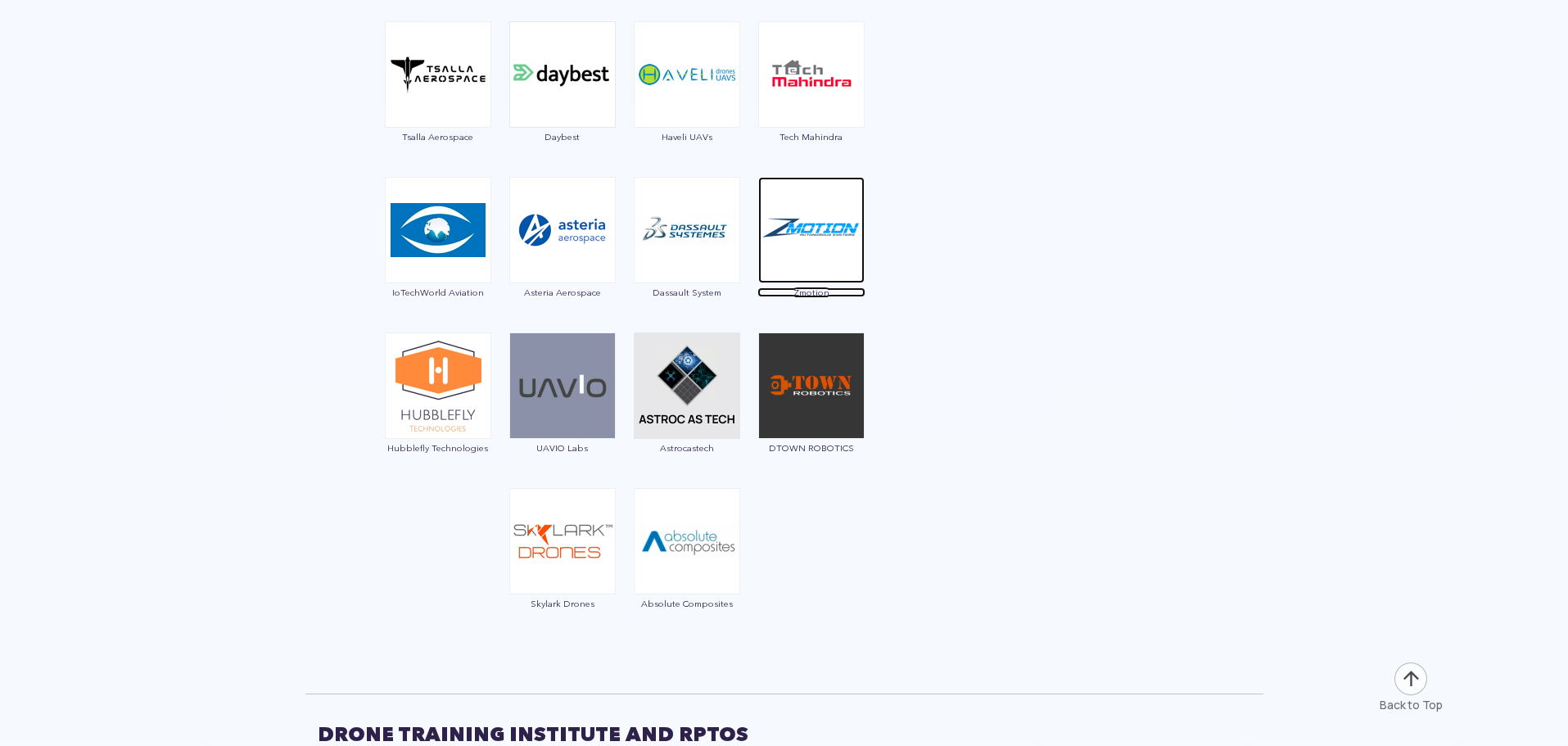
click at [779, 226] on img at bounding box center [812, 230] width 107 height 107
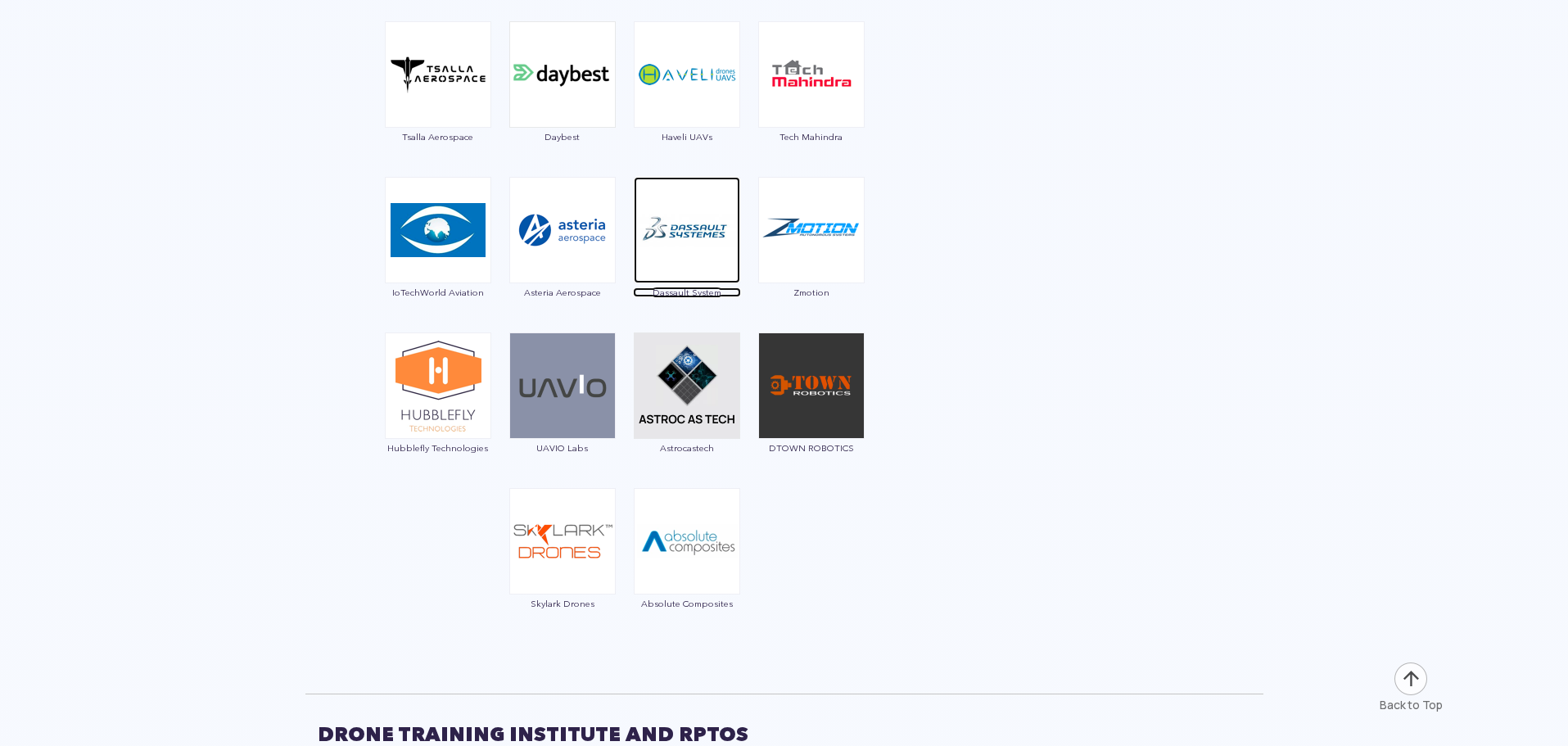
click at [673, 242] on img at bounding box center [686, 230] width 107 height 107
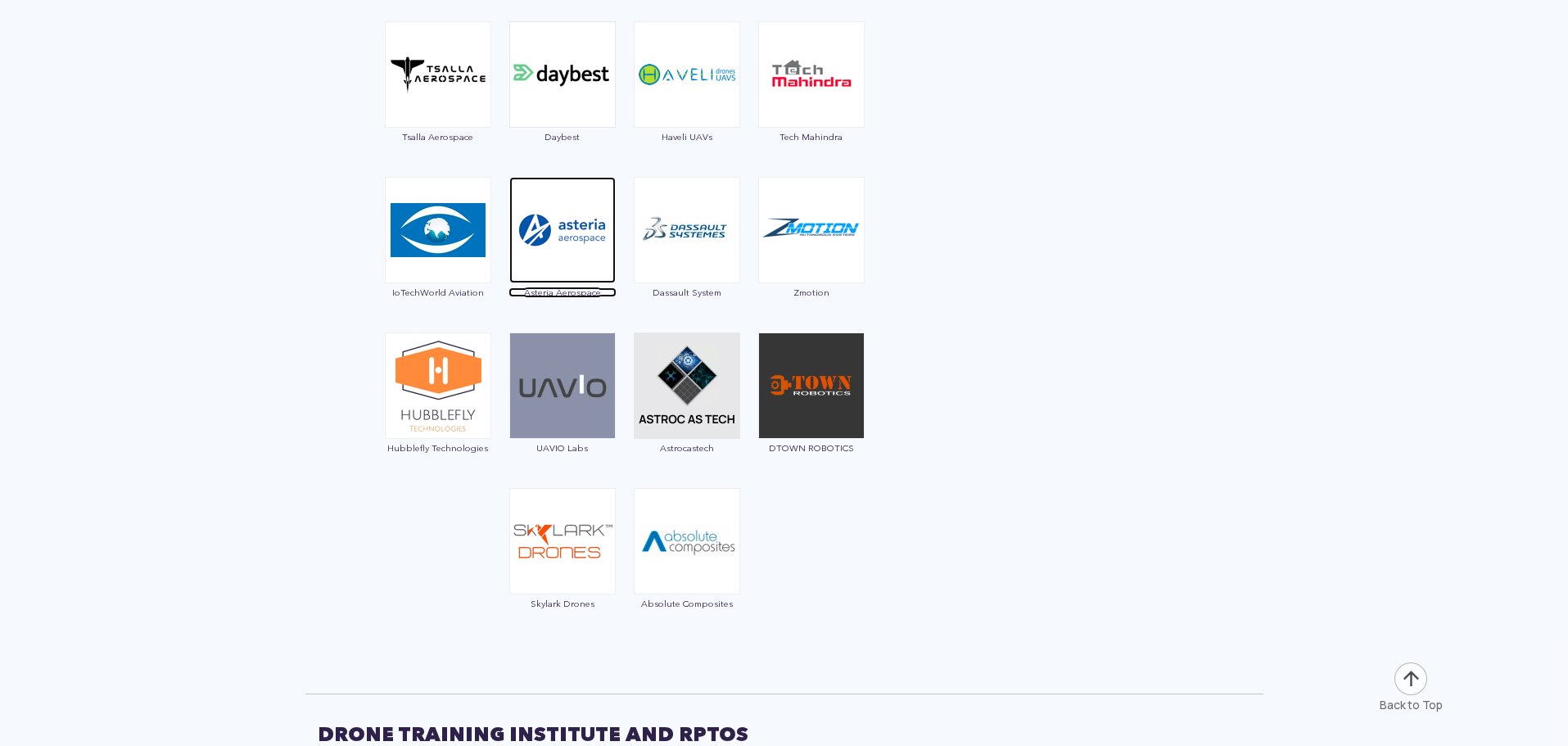
click at [597, 261] on img at bounding box center [562, 230] width 107 height 107
click at [431, 240] on img at bounding box center [438, 230] width 107 height 107
click at [436, 214] on img at bounding box center [438, 230] width 107 height 107
click at [452, 266] on img at bounding box center [438, 230] width 107 height 107
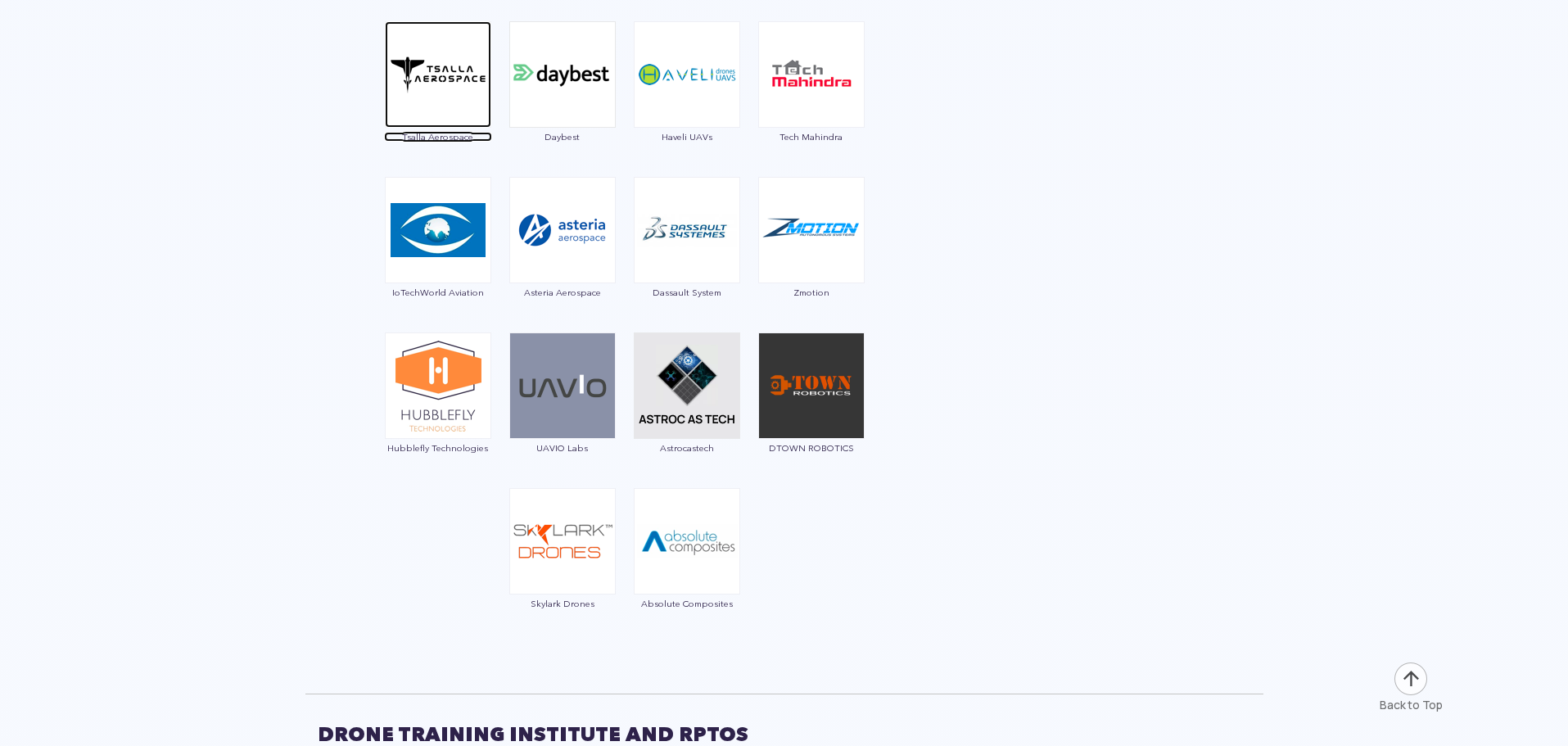
click at [422, 103] on img at bounding box center [438, 75] width 107 height 107
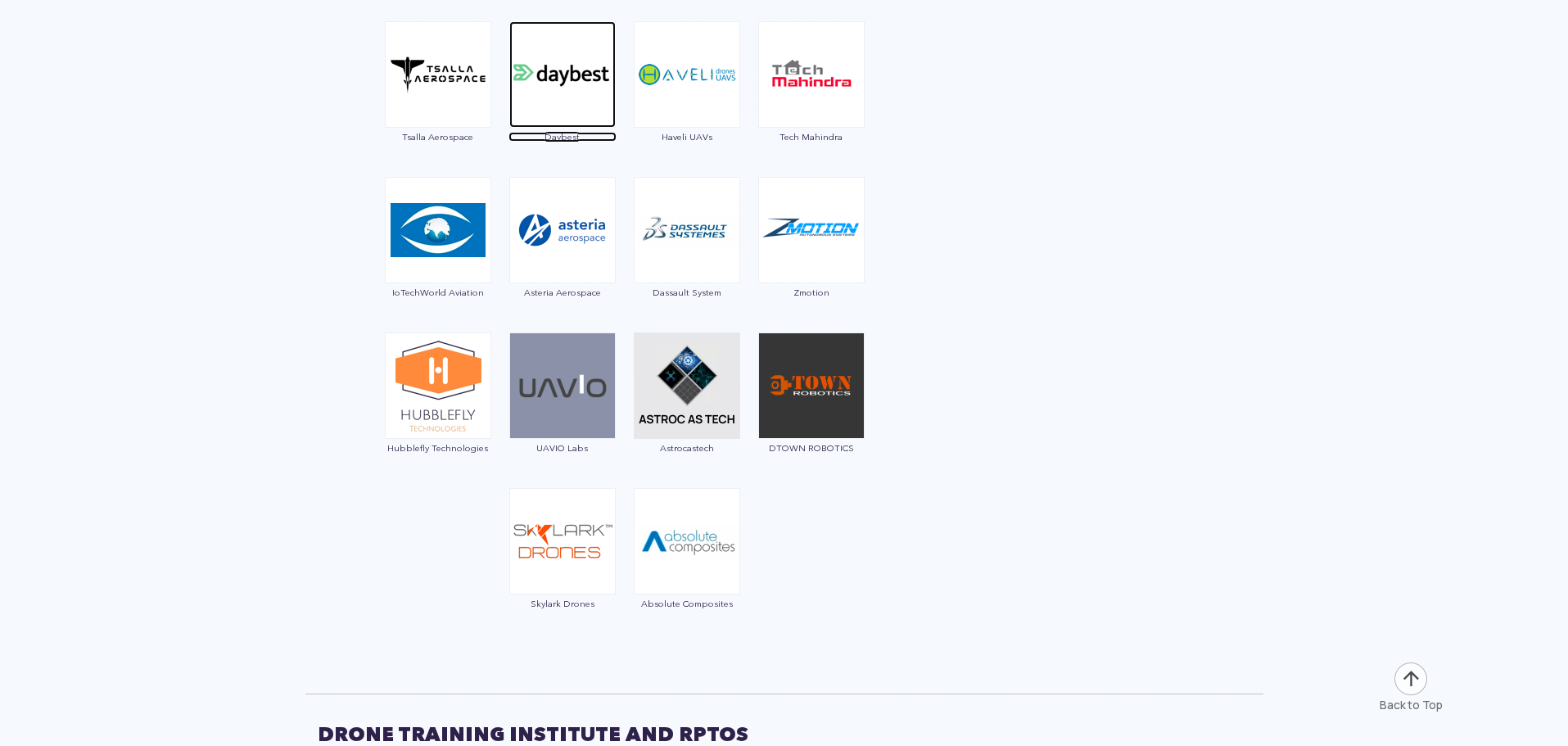
click at [601, 70] on img at bounding box center [562, 75] width 107 height 107
click at [656, 99] on img at bounding box center [686, 75] width 107 height 107
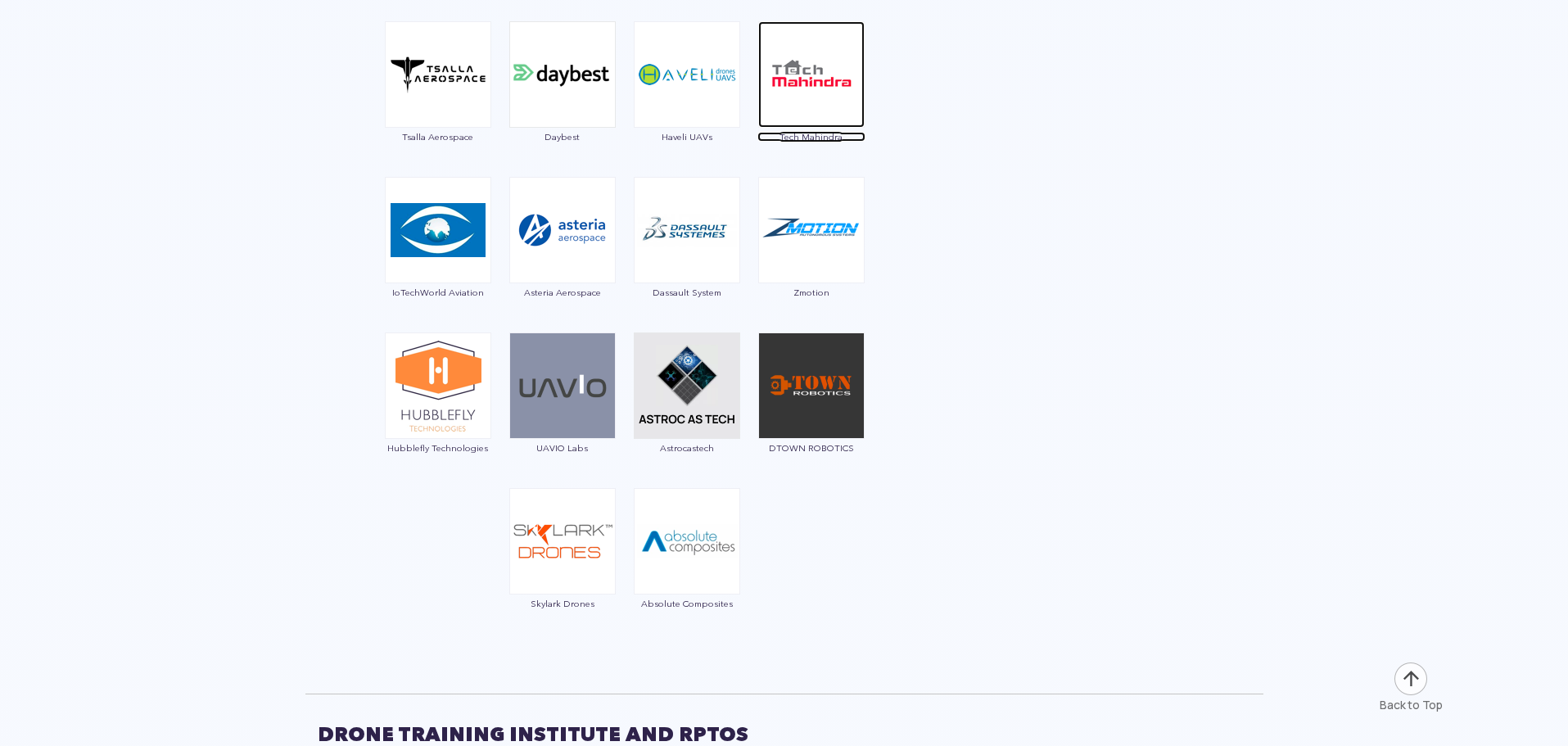
click at [779, 104] on img at bounding box center [812, 75] width 107 height 107
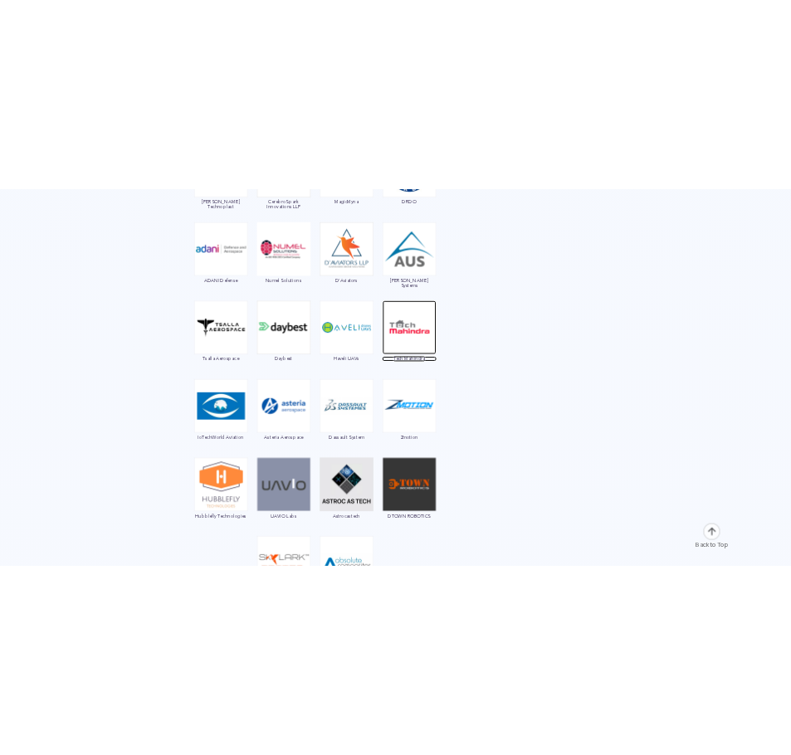
scroll to position [4483, 0]
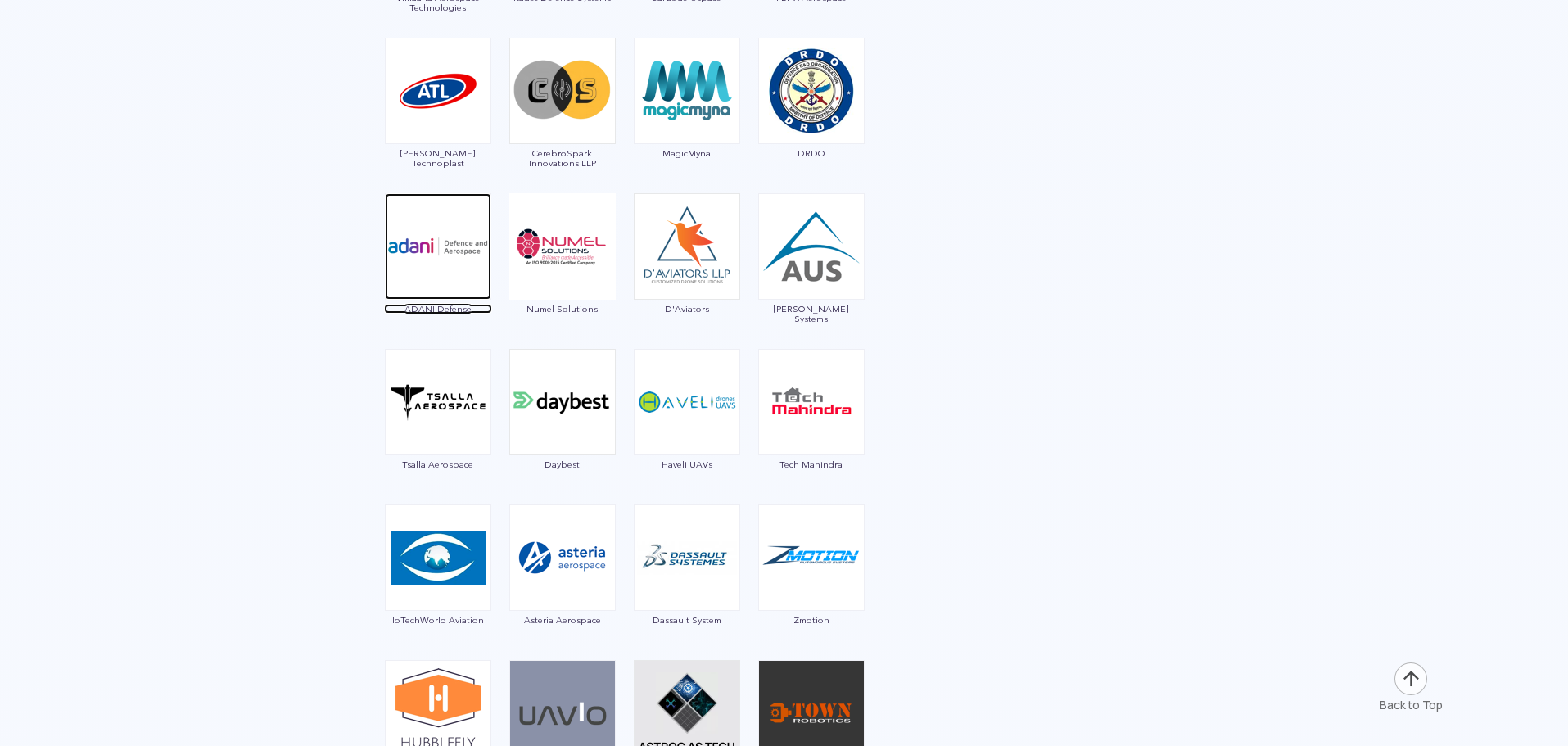
click at [450, 247] on img at bounding box center [438, 247] width 107 height 107
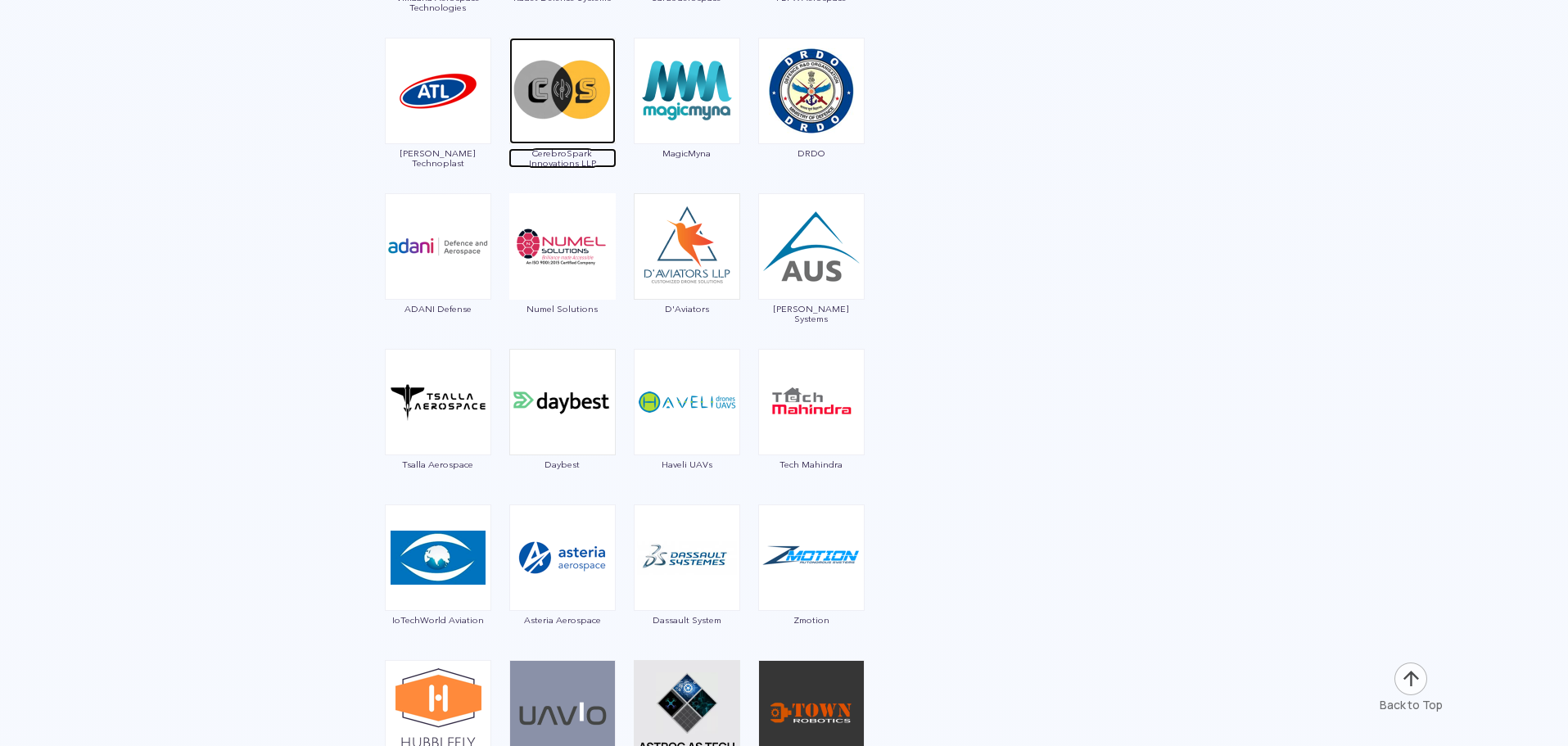
click at [578, 112] on img at bounding box center [562, 91] width 107 height 107
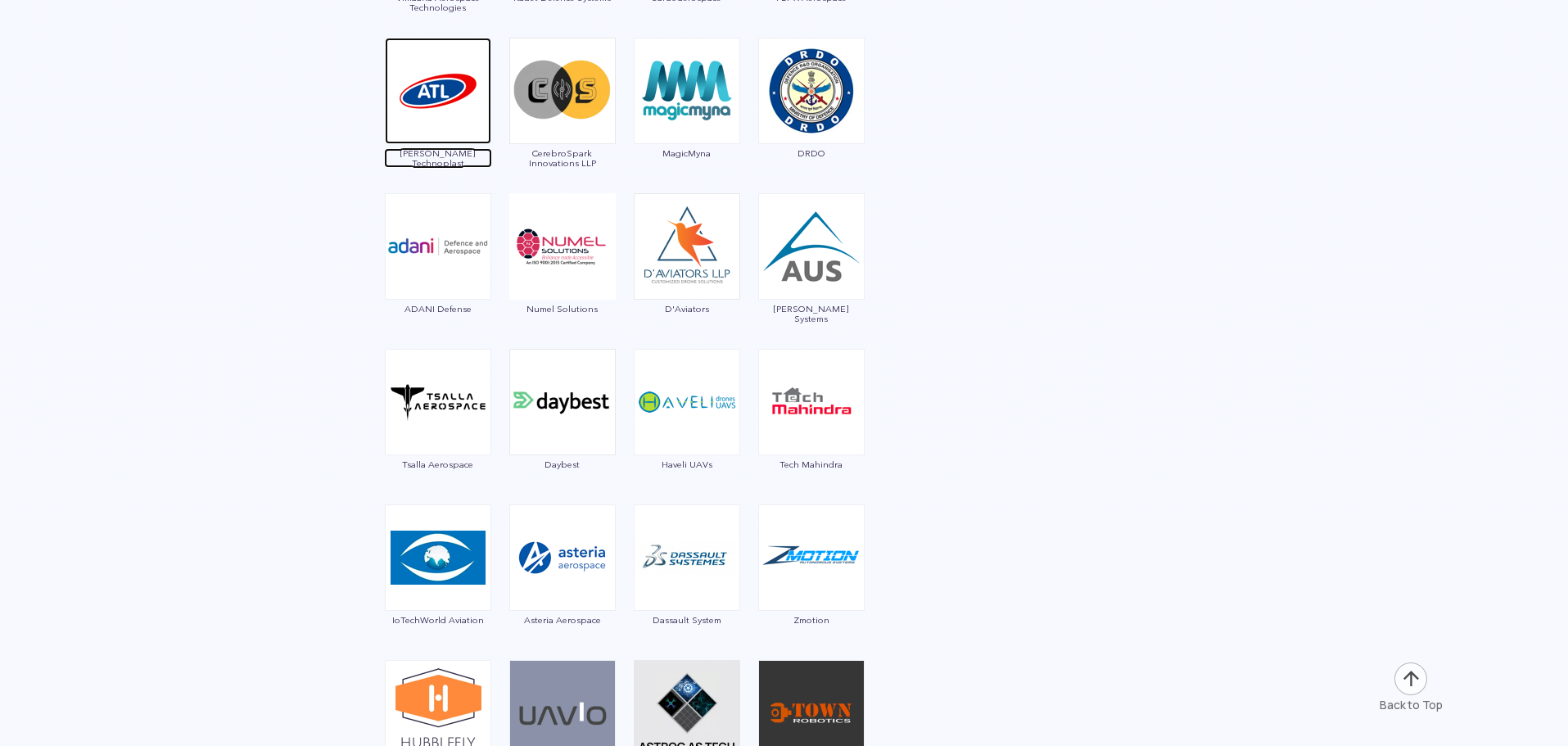
click at [420, 98] on img at bounding box center [438, 91] width 107 height 107
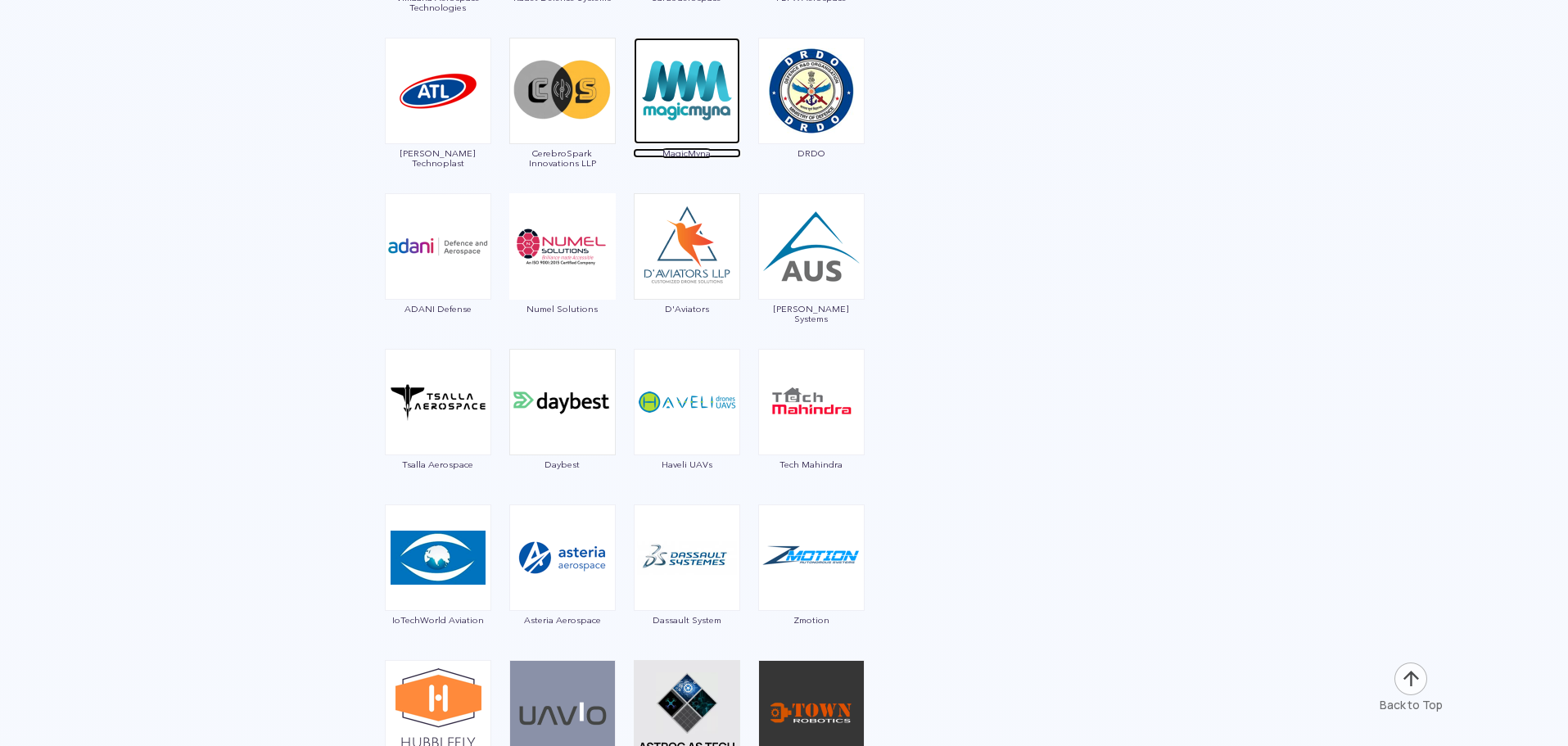
click at [639, 86] on img at bounding box center [686, 91] width 107 height 107
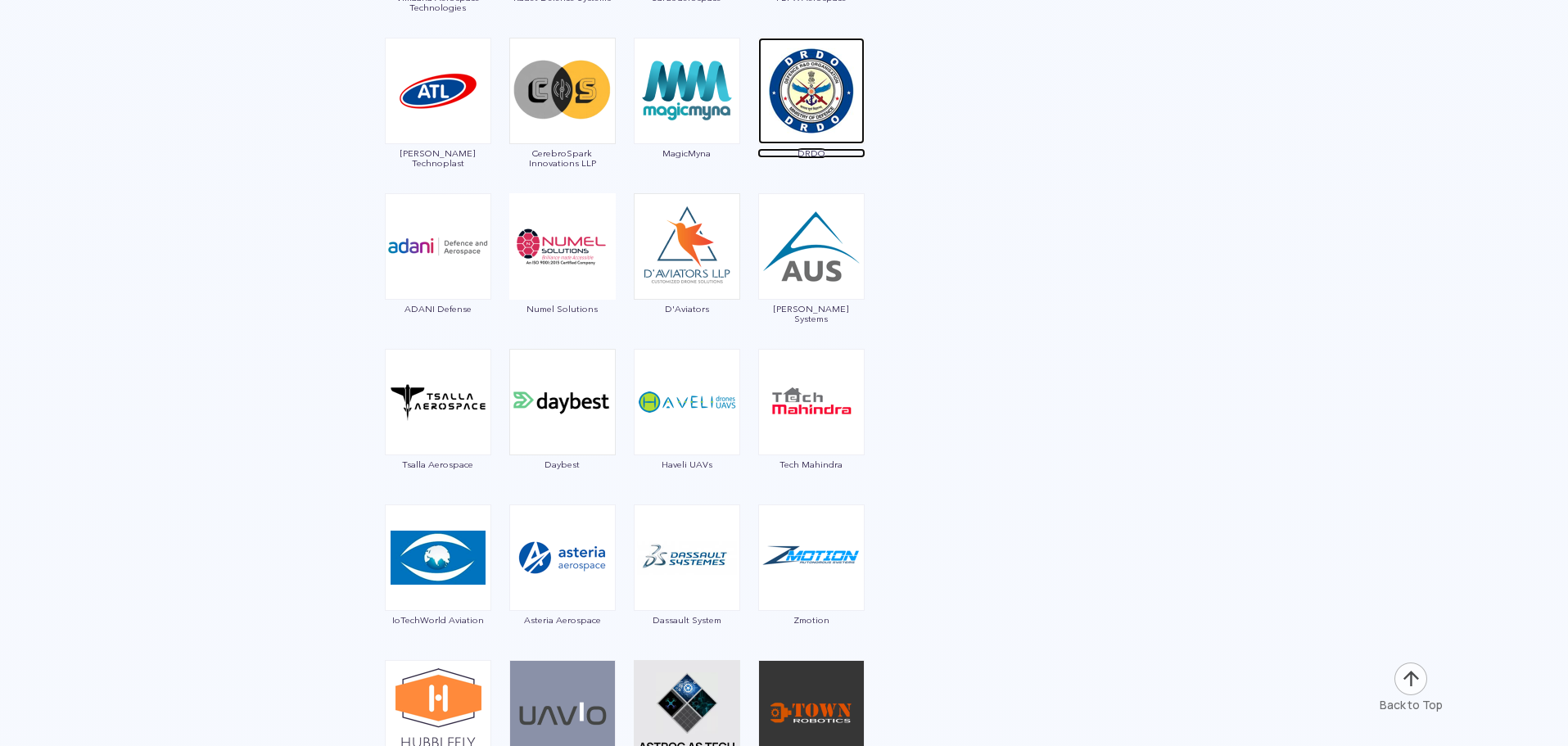
click at [779, 108] on img at bounding box center [812, 91] width 107 height 107
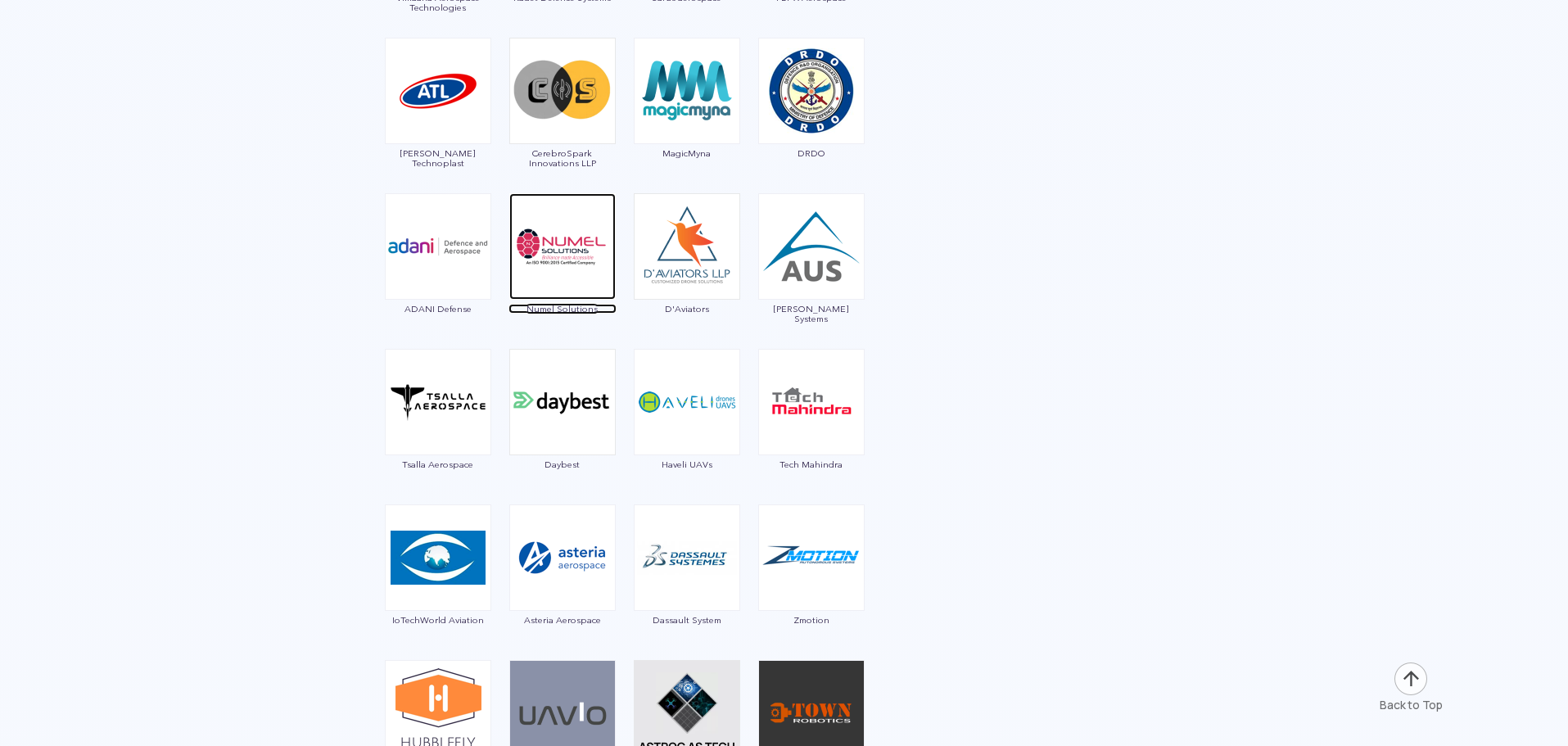
click at [575, 269] on img at bounding box center [562, 247] width 107 height 107
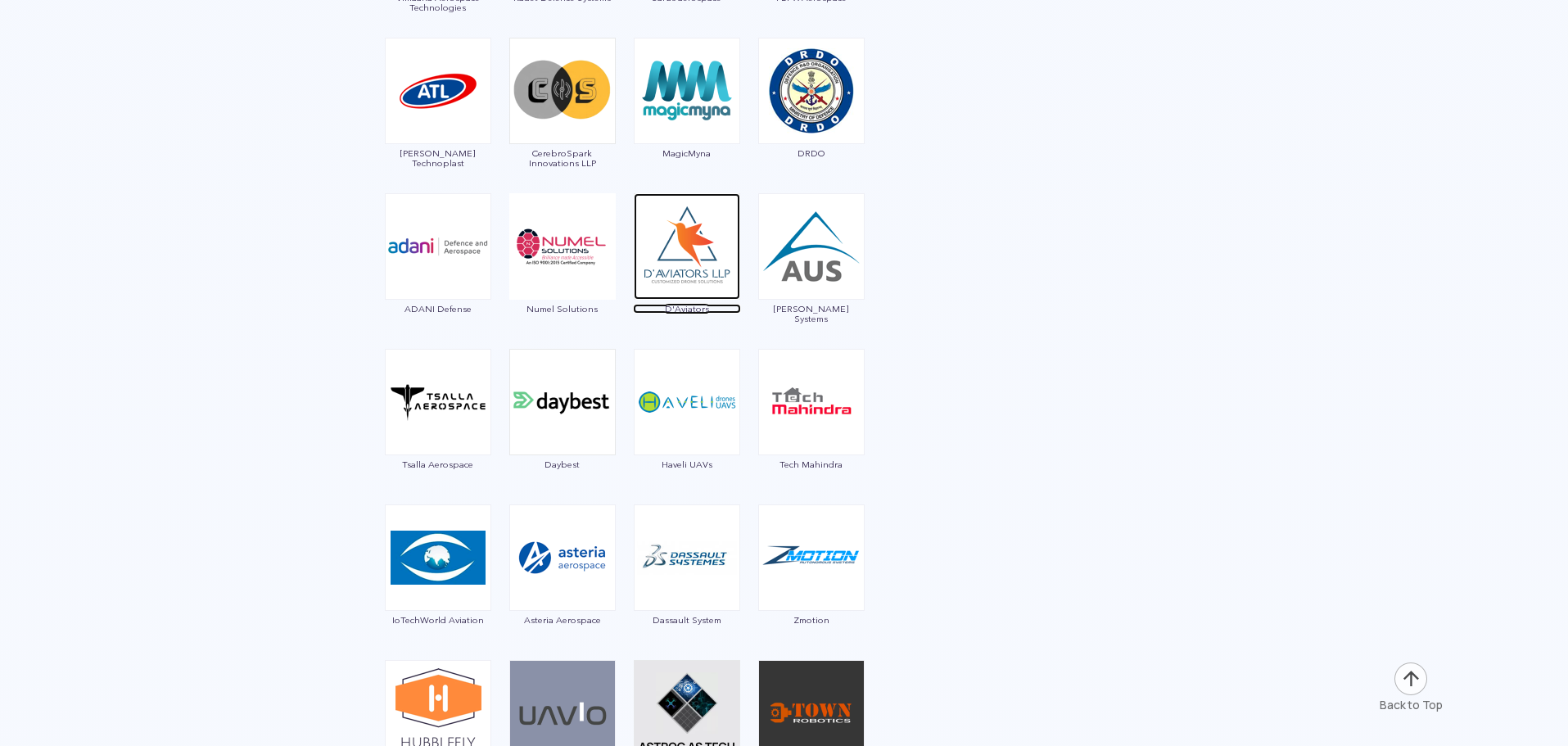
click at [645, 251] on img at bounding box center [686, 247] width 107 height 107
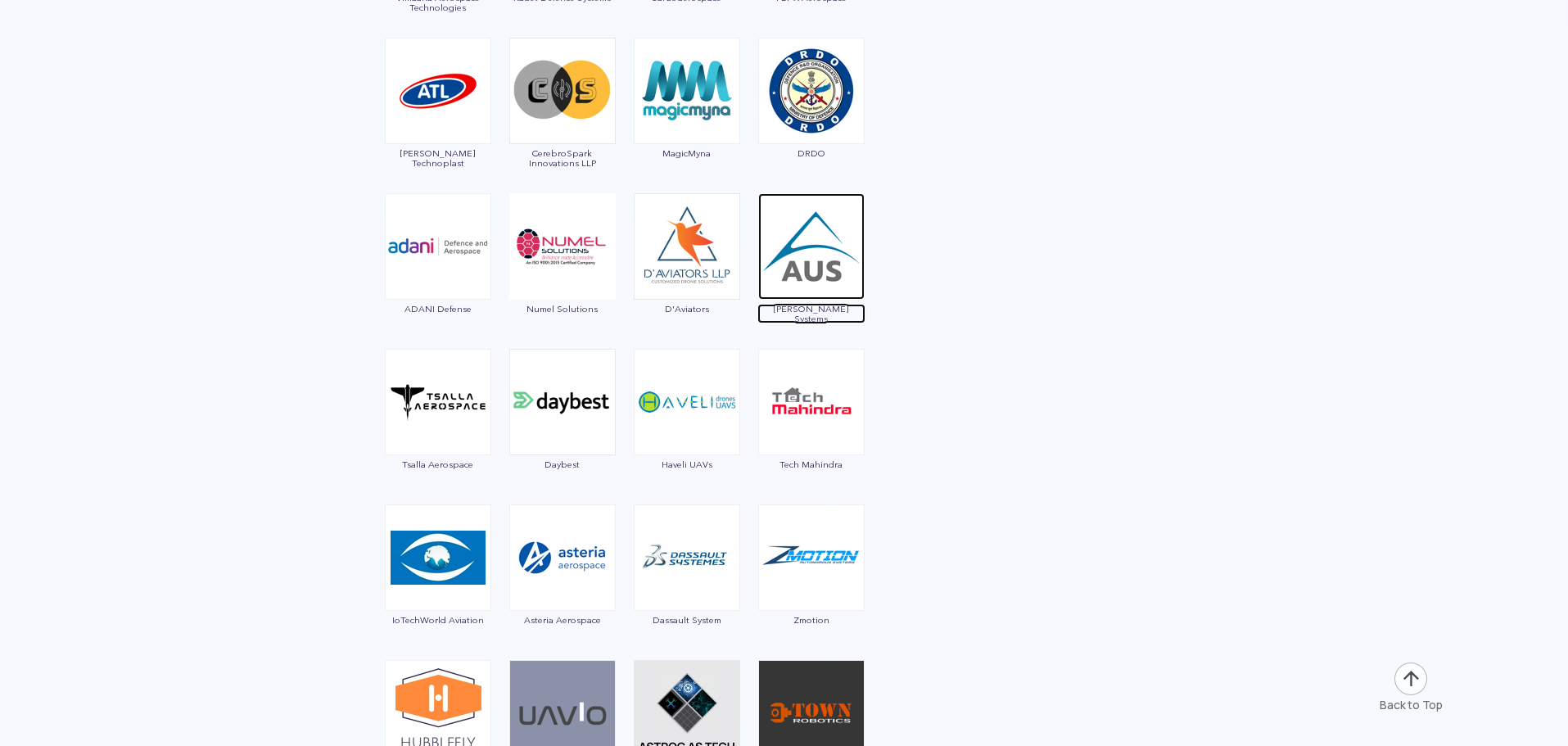
click at [779, 253] on img at bounding box center [812, 247] width 107 height 107
